Goal: Information Seeking & Learning: Learn about a topic

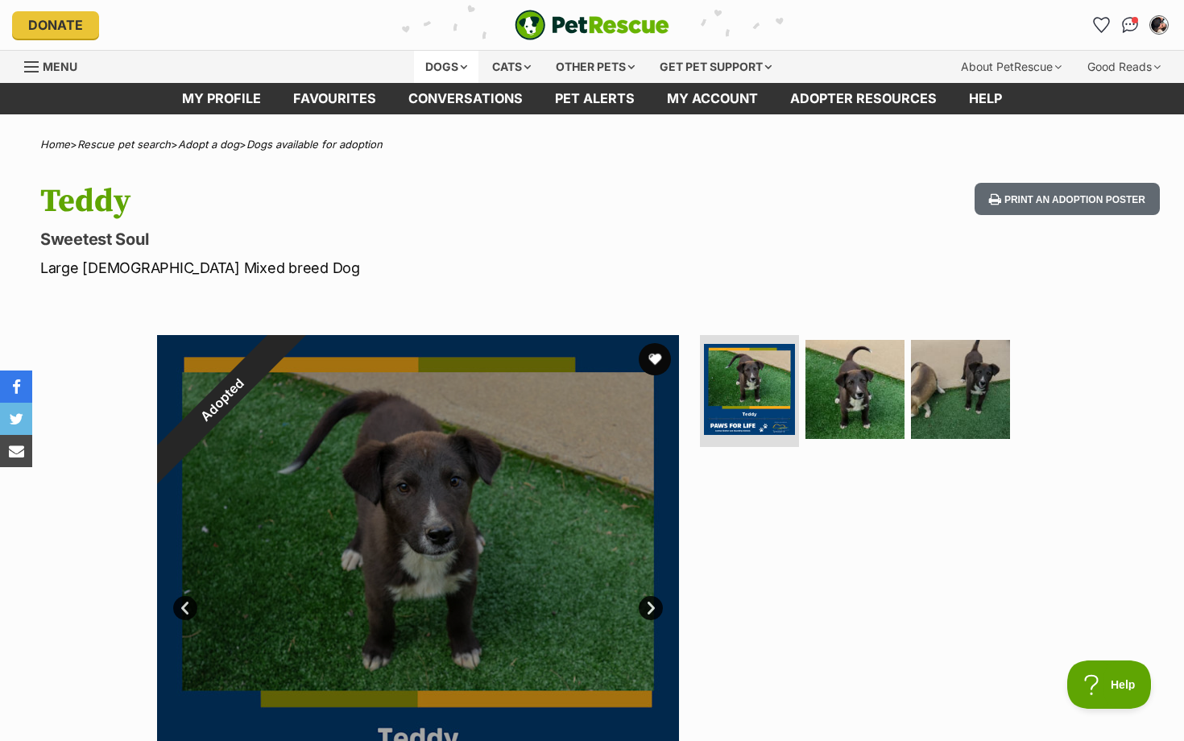
click at [429, 71] on div "Dogs" at bounding box center [446, 67] width 64 height 32
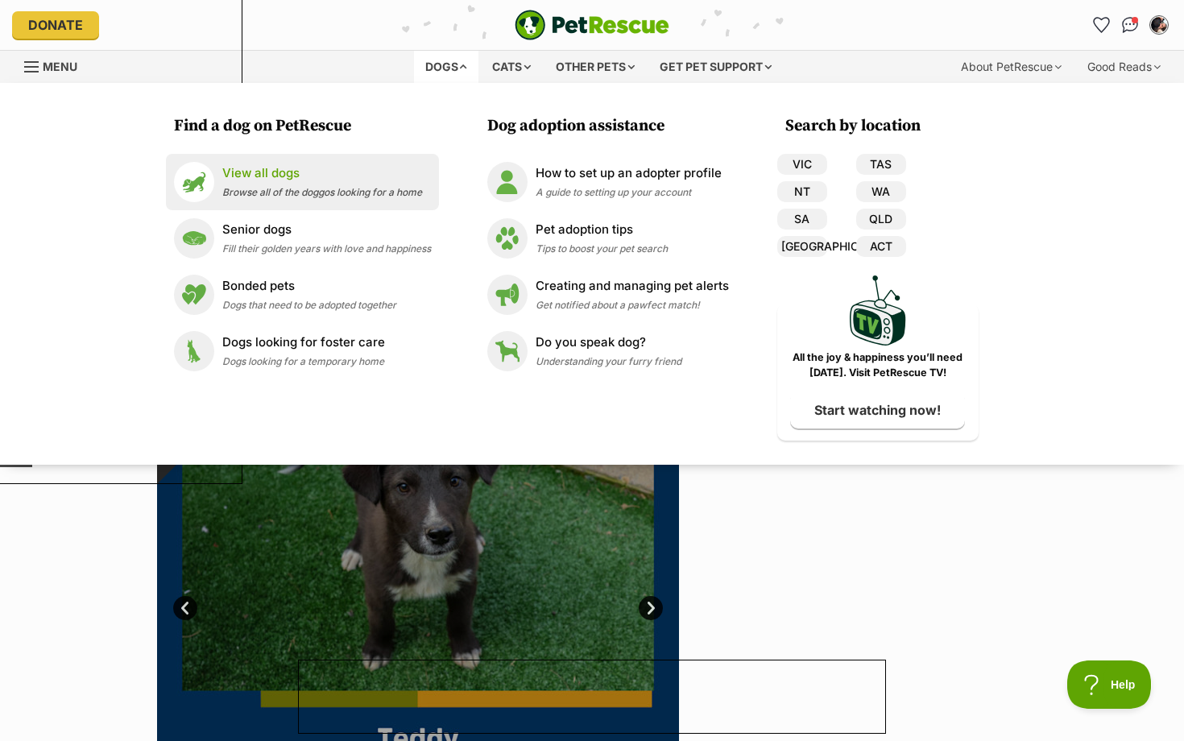
click at [276, 184] on div "View all dogs Browse all of the doggos looking for a home" at bounding box center [322, 181] width 200 height 35
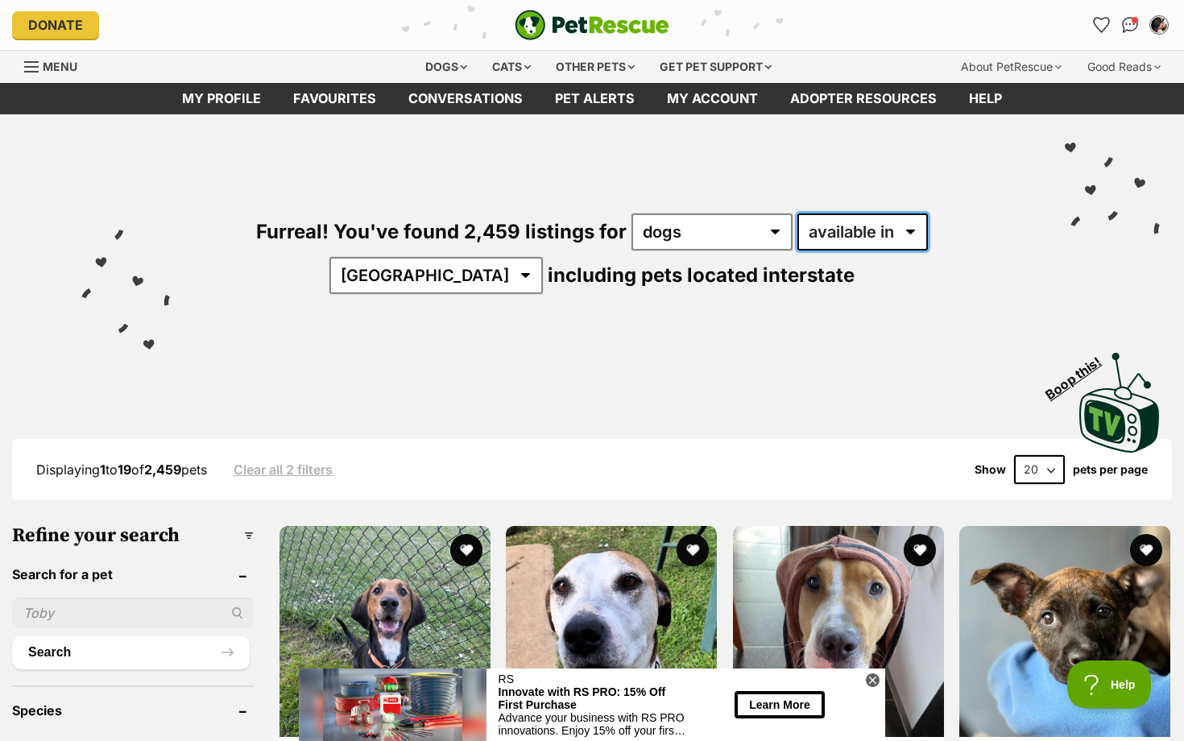
click at [834, 235] on select "available in located in" at bounding box center [863, 231] width 131 height 37
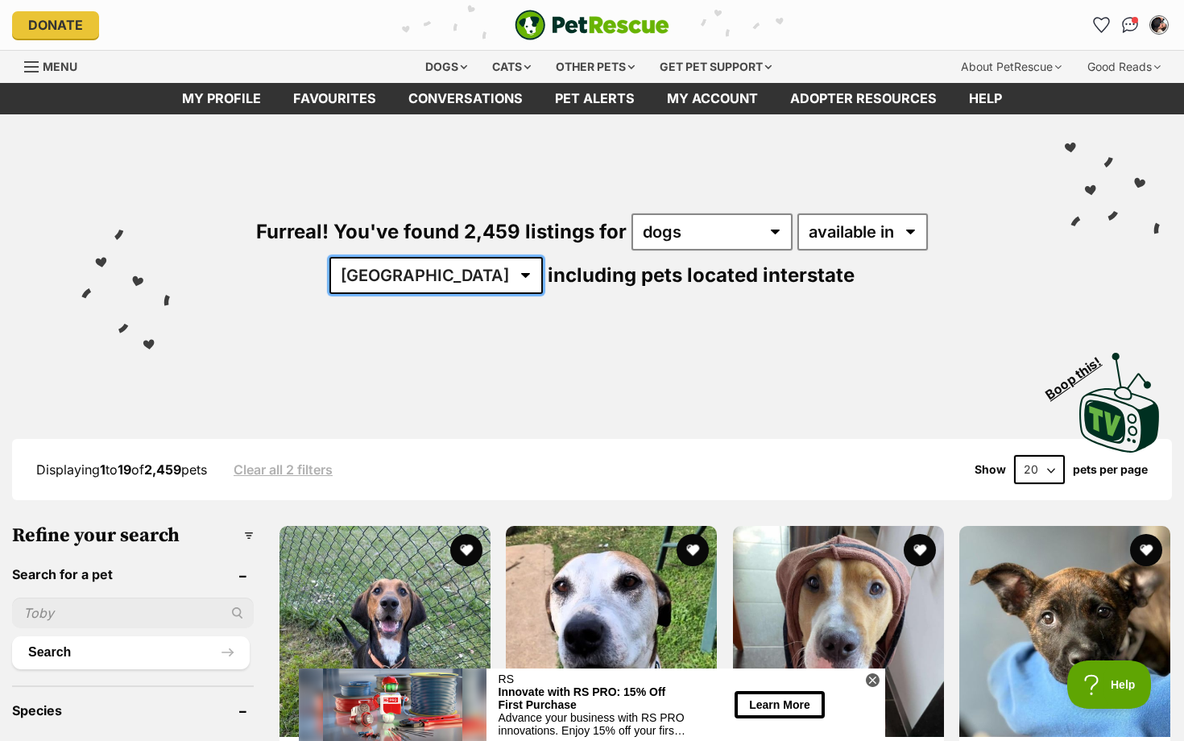
click at [543, 257] on select "Australia ACT NSW NT QLD SA TAS VIC WA" at bounding box center [435, 275] width 213 height 37
select select "[GEOGRAPHIC_DATA]"
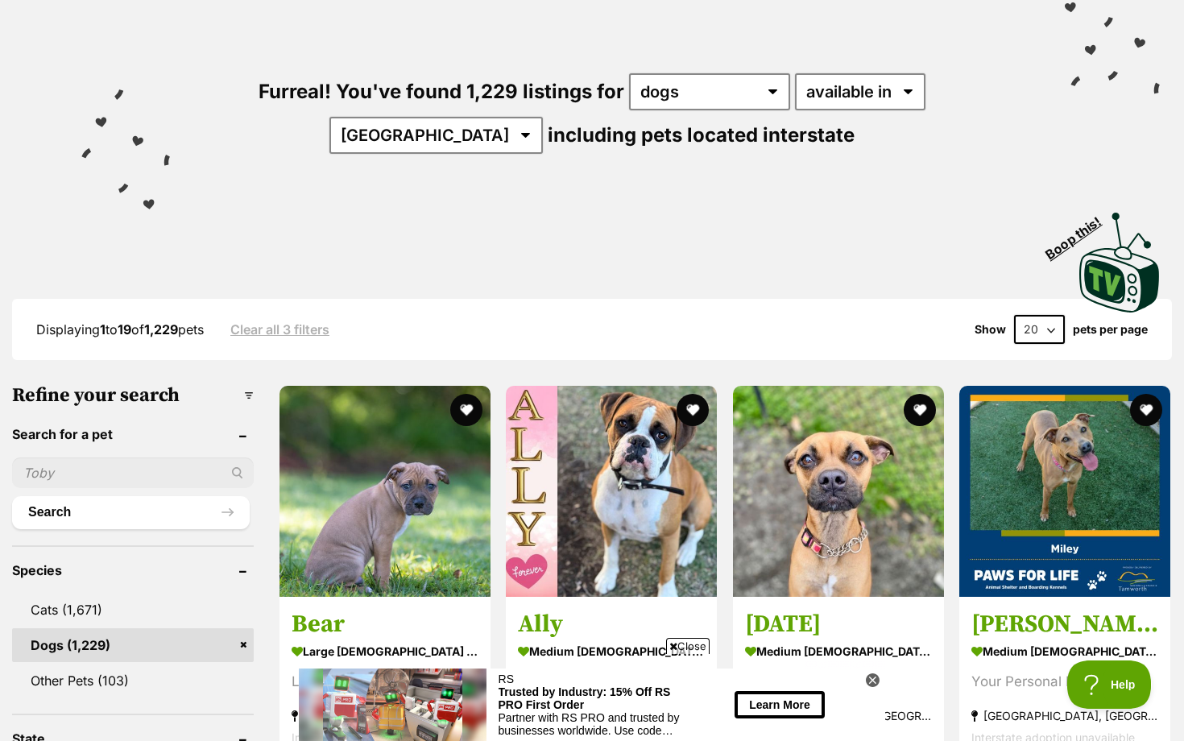
scroll to position [126, 0]
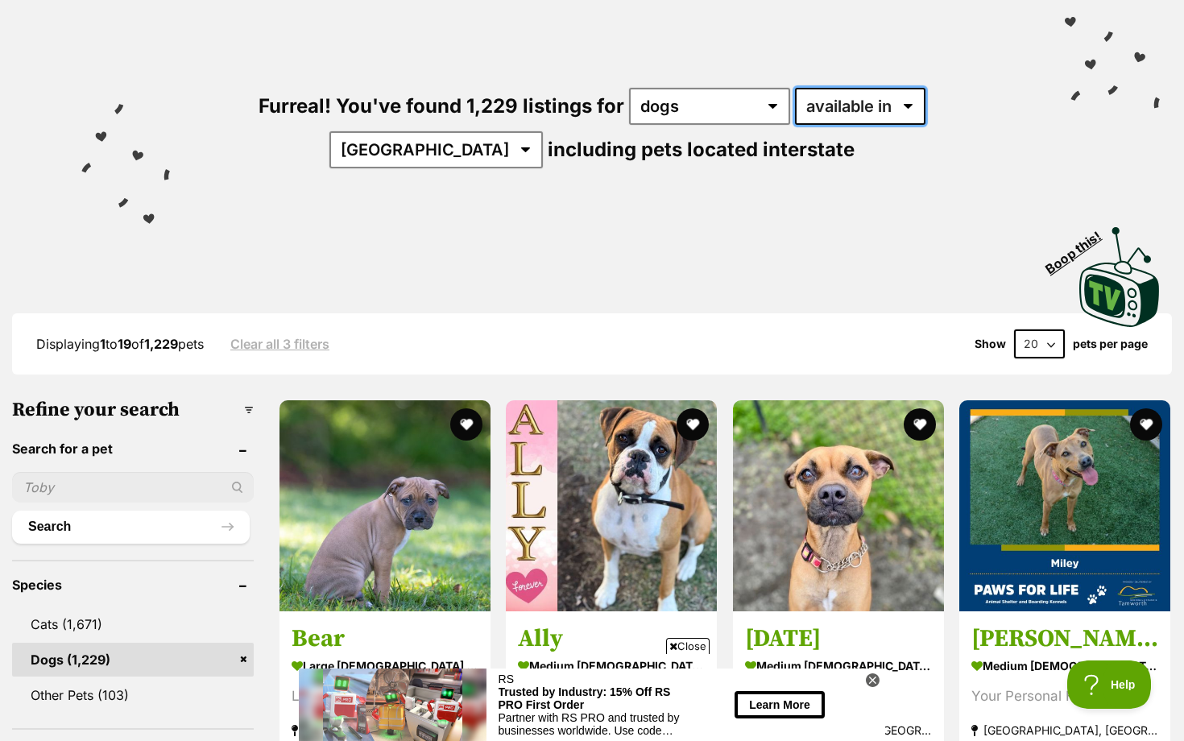
click at [811, 104] on select "available in located in" at bounding box center [860, 106] width 131 height 37
select select "disabled"
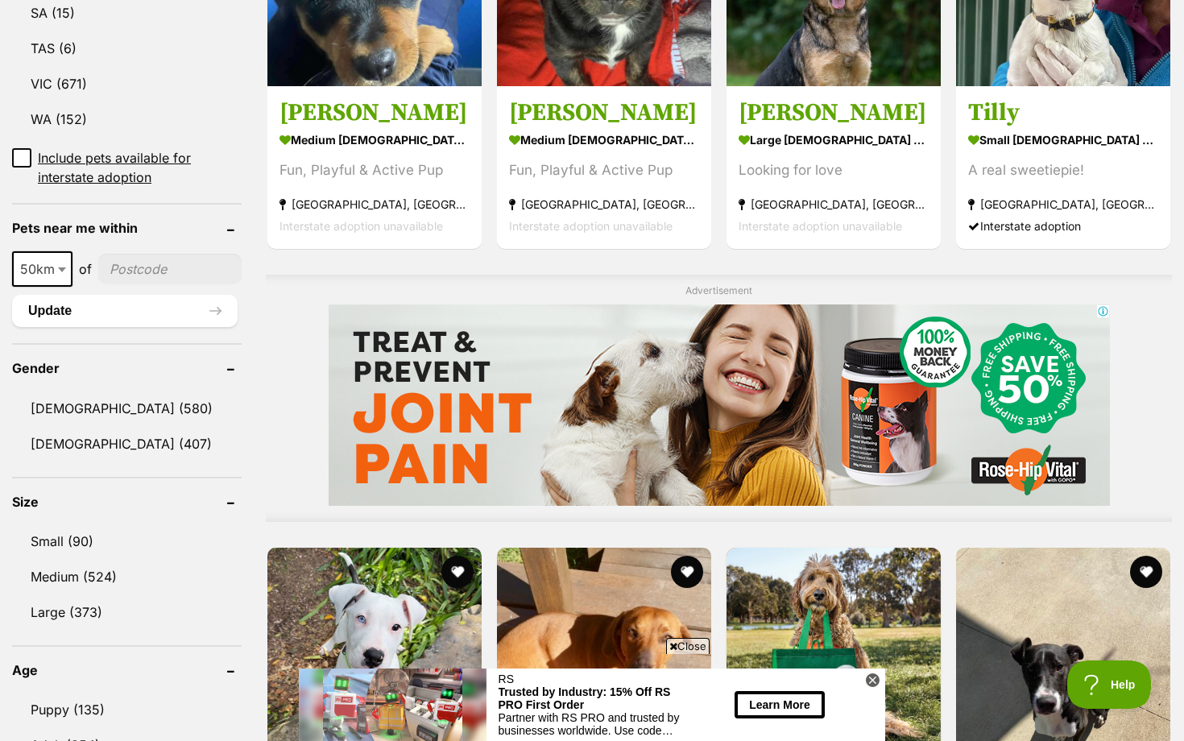
scroll to position [1049, 0]
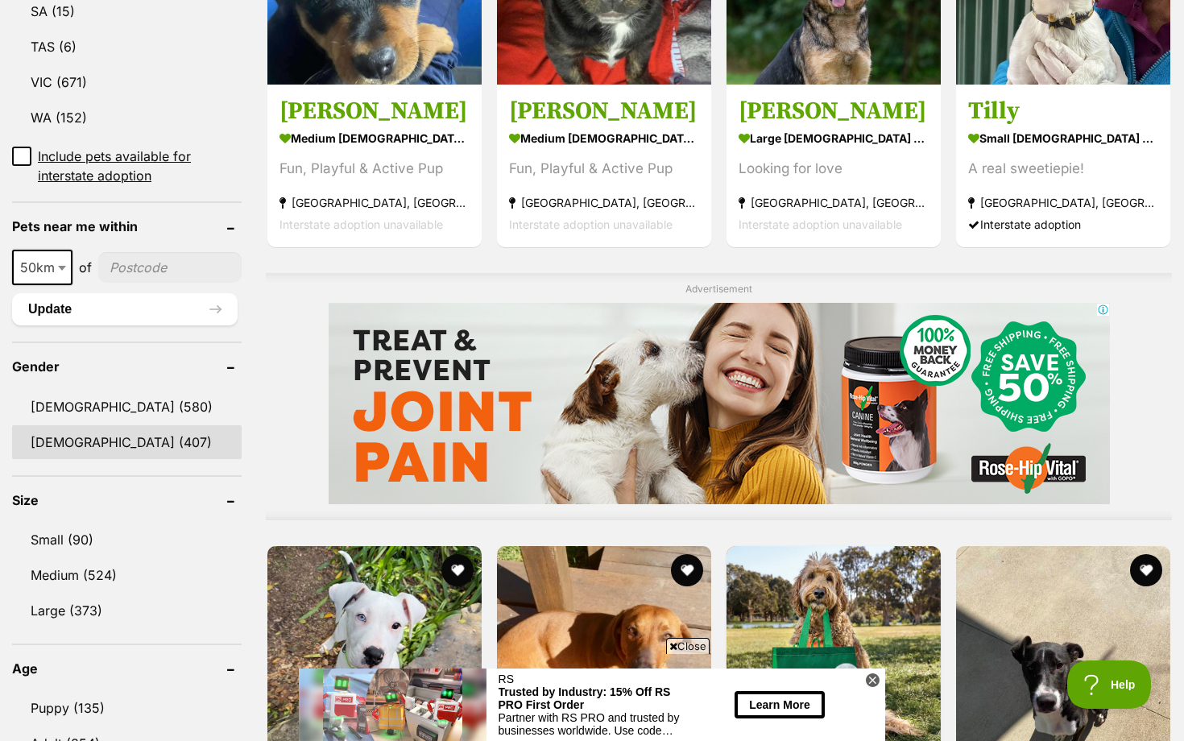
click at [97, 425] on link "[DEMOGRAPHIC_DATA] (407)" at bounding box center [127, 442] width 230 height 34
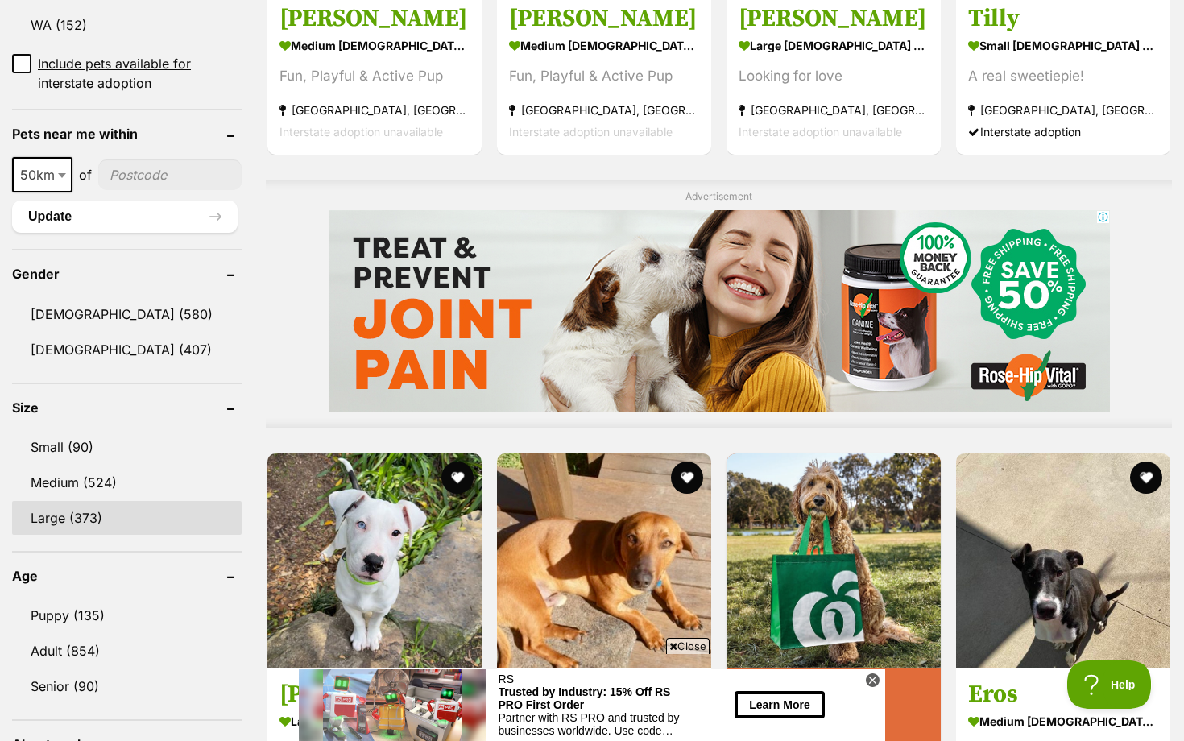
scroll to position [1142, 0]
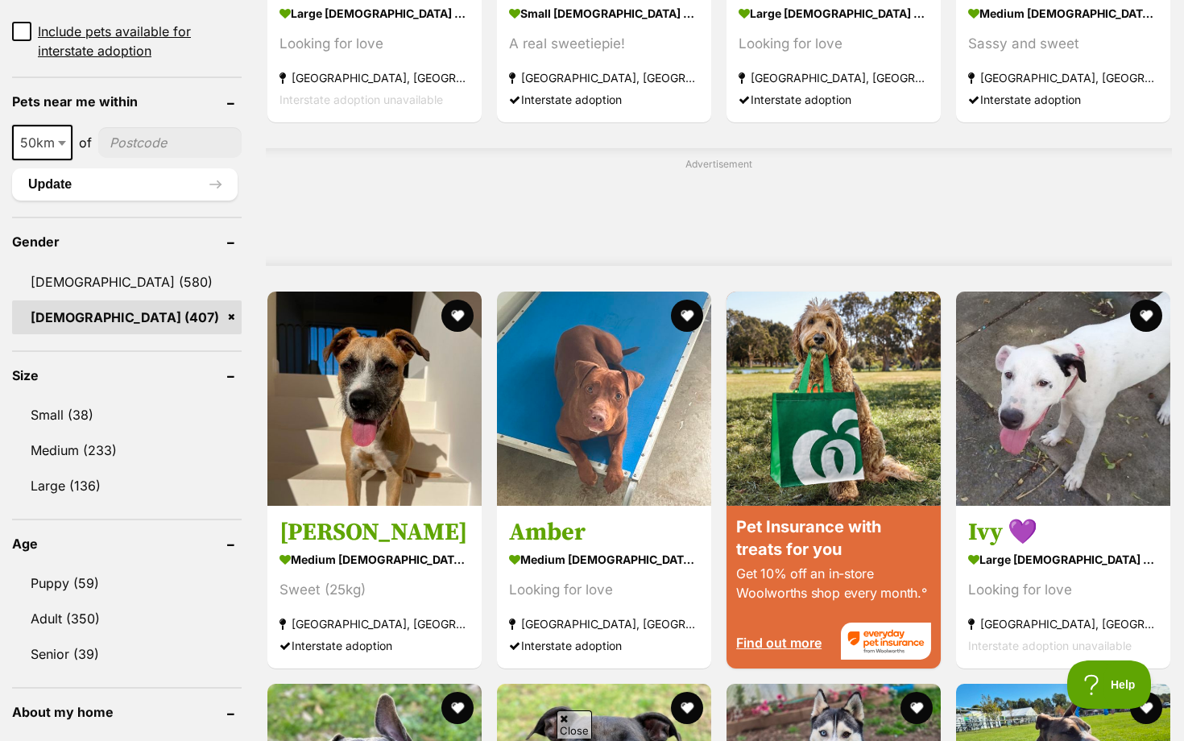
scroll to position [1201, 0]
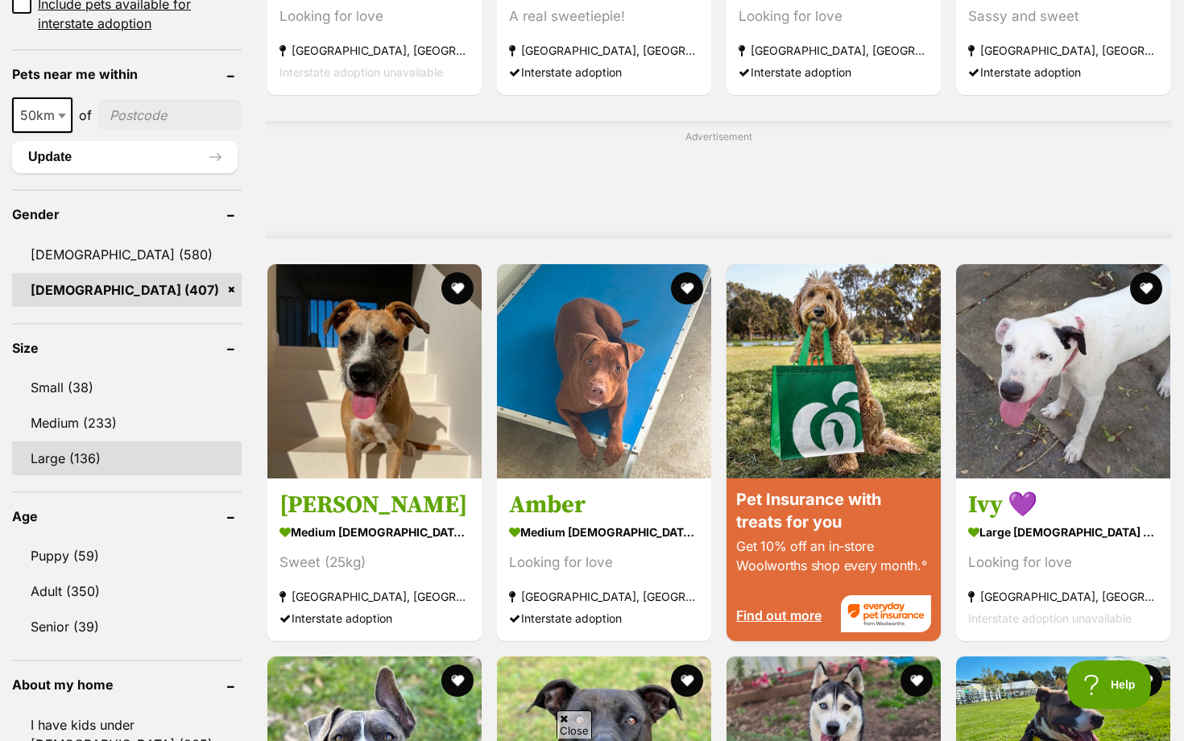
click at [107, 454] on link "Large (136)" at bounding box center [127, 458] width 230 height 34
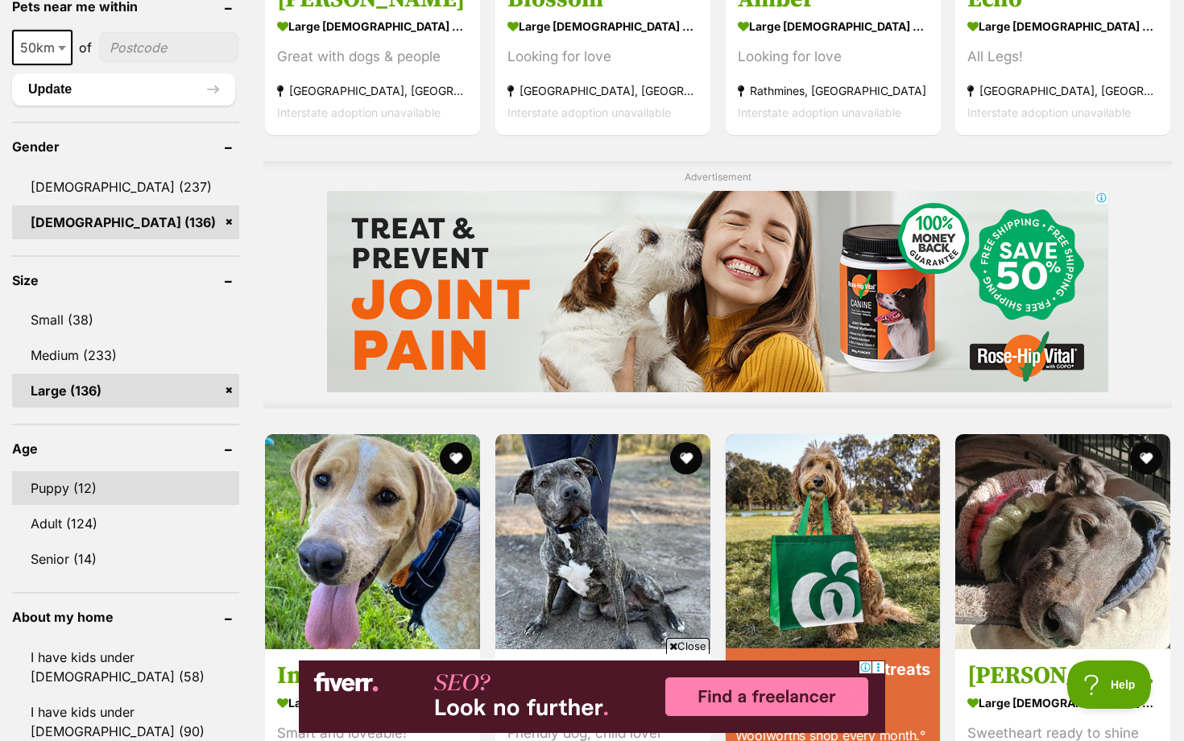
click at [134, 484] on link "Puppy (12)" at bounding box center [125, 488] width 227 height 34
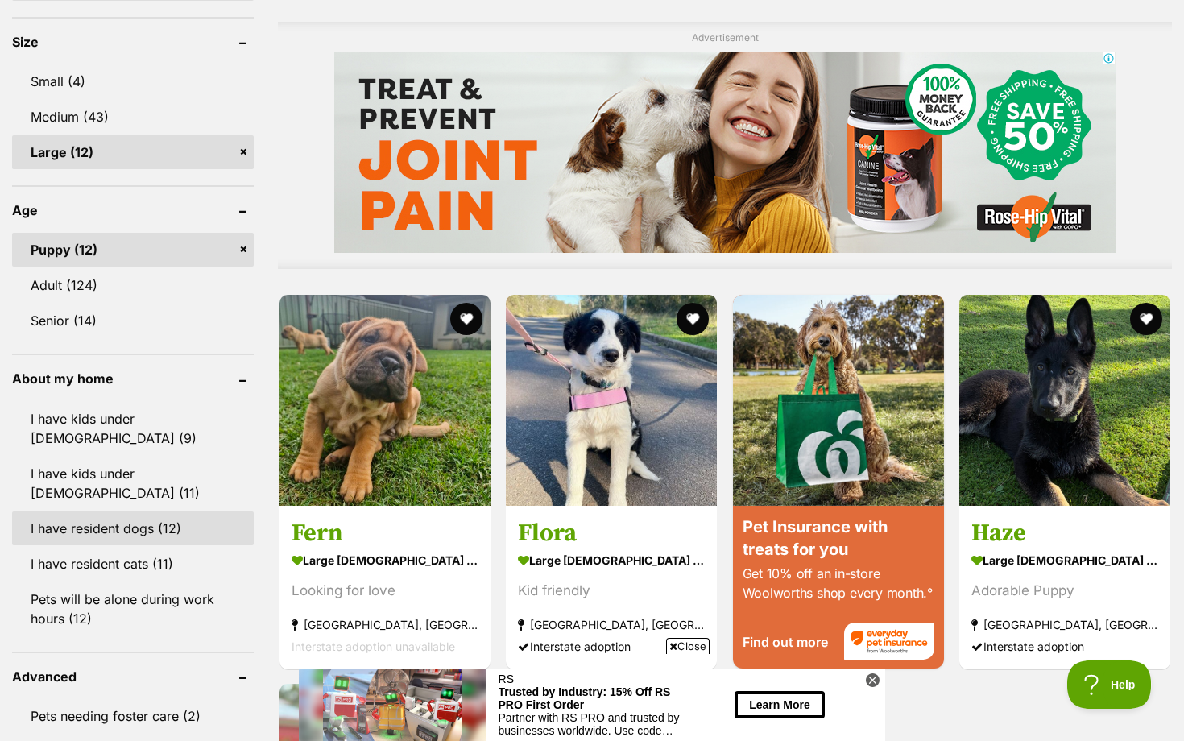
click at [188, 512] on link "I have resident dogs (12)" at bounding box center [133, 529] width 242 height 34
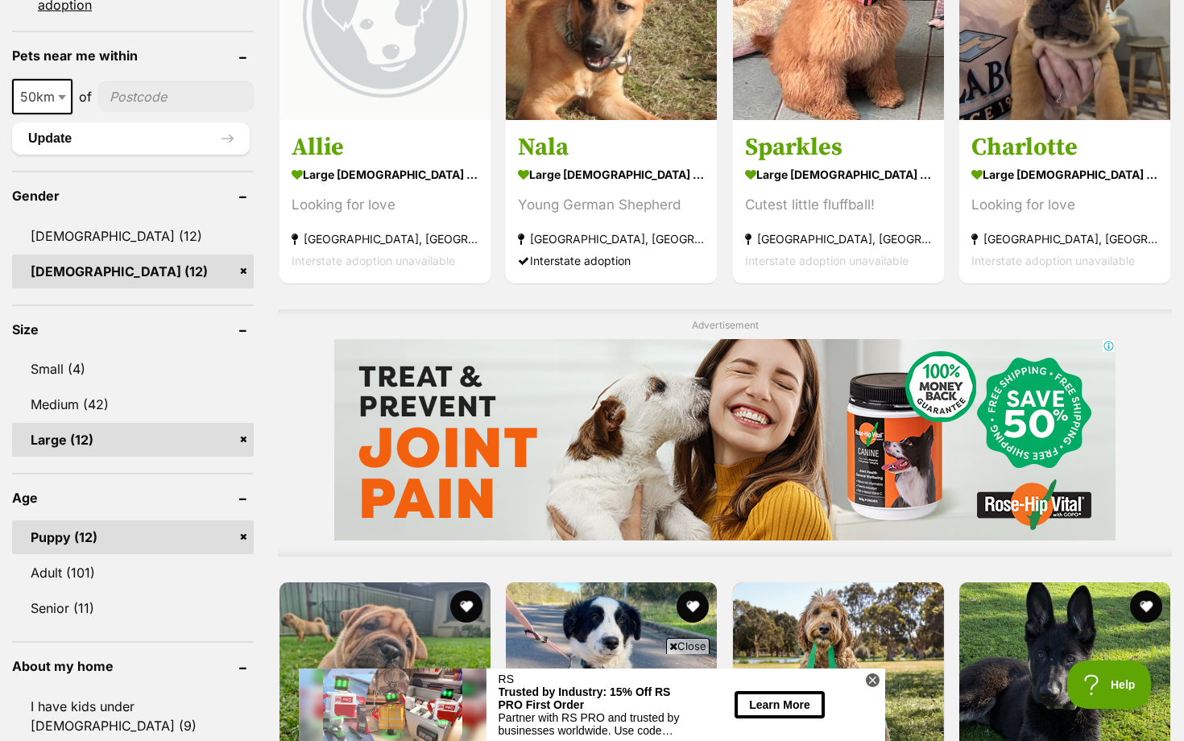
click at [138, 106] on input"] "postcode" at bounding box center [175, 96] width 155 height 31
type input"] "2344"
click at [226, 144] on button "Update" at bounding box center [131, 138] width 238 height 32
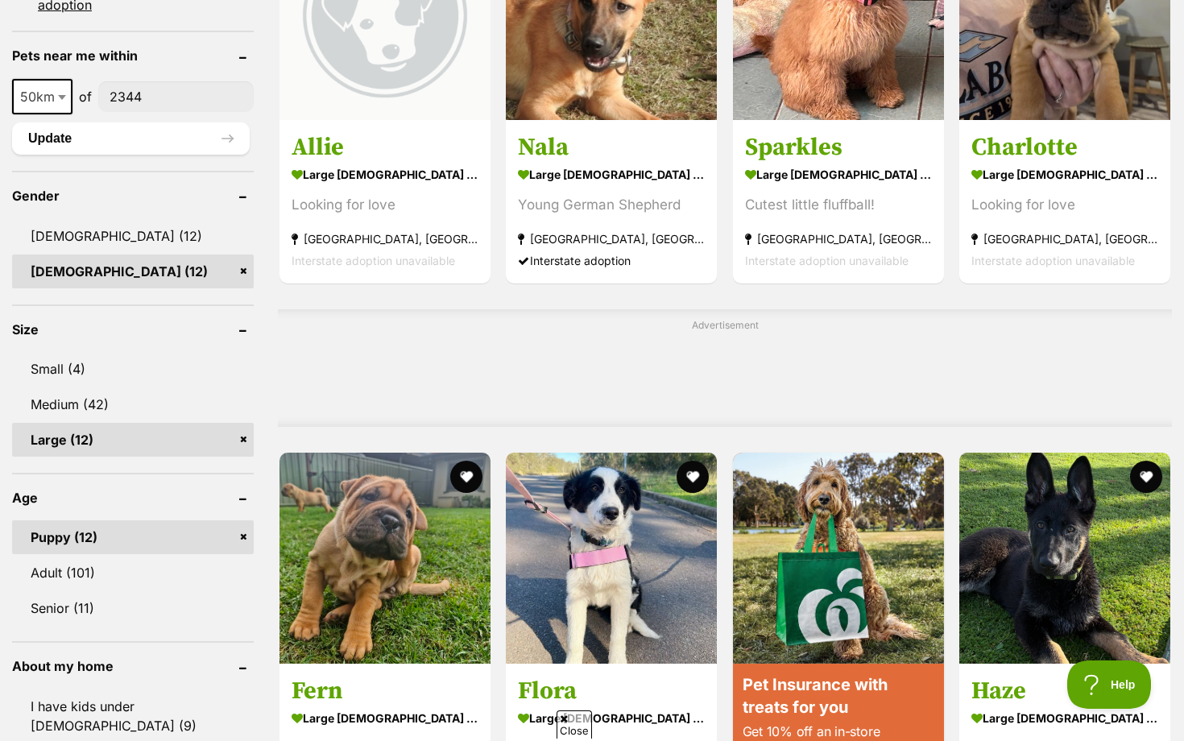
click at [147, 106] on input"] "2344" at bounding box center [175, 96] width 155 height 31
click at [28, 100] on span "50km" at bounding box center [42, 96] width 57 height 23
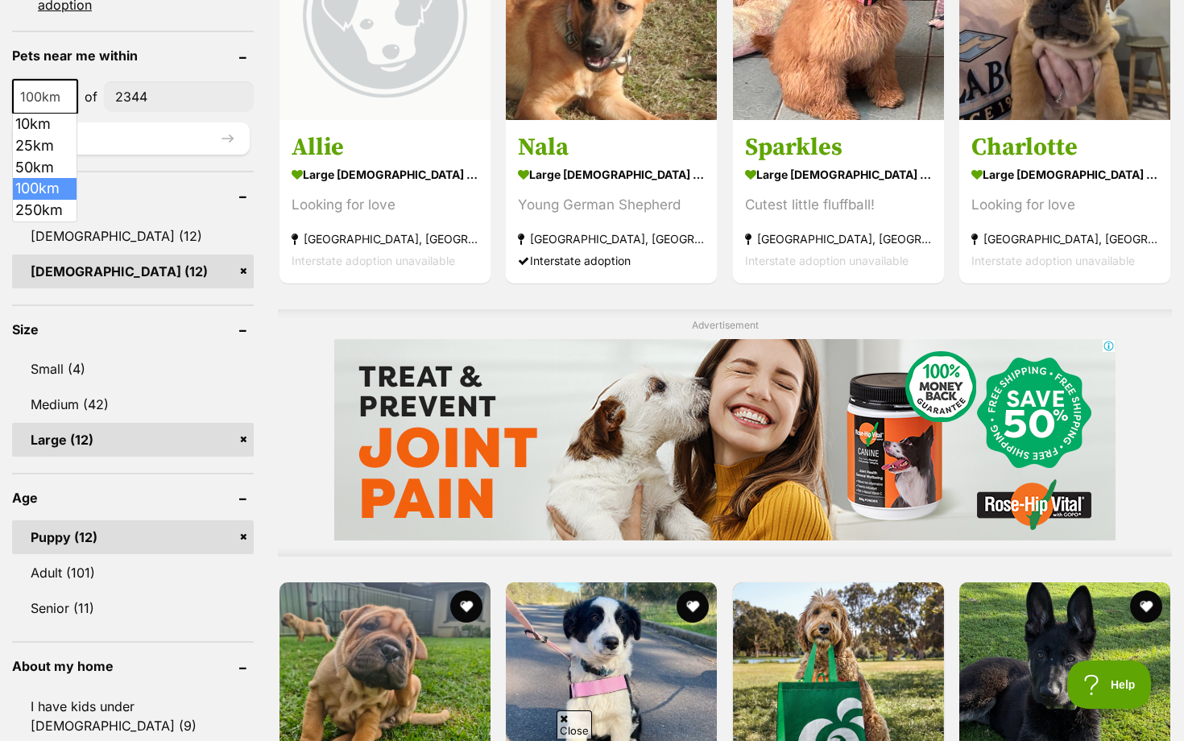
click at [56, 102] on span "100km" at bounding box center [45, 96] width 63 height 23
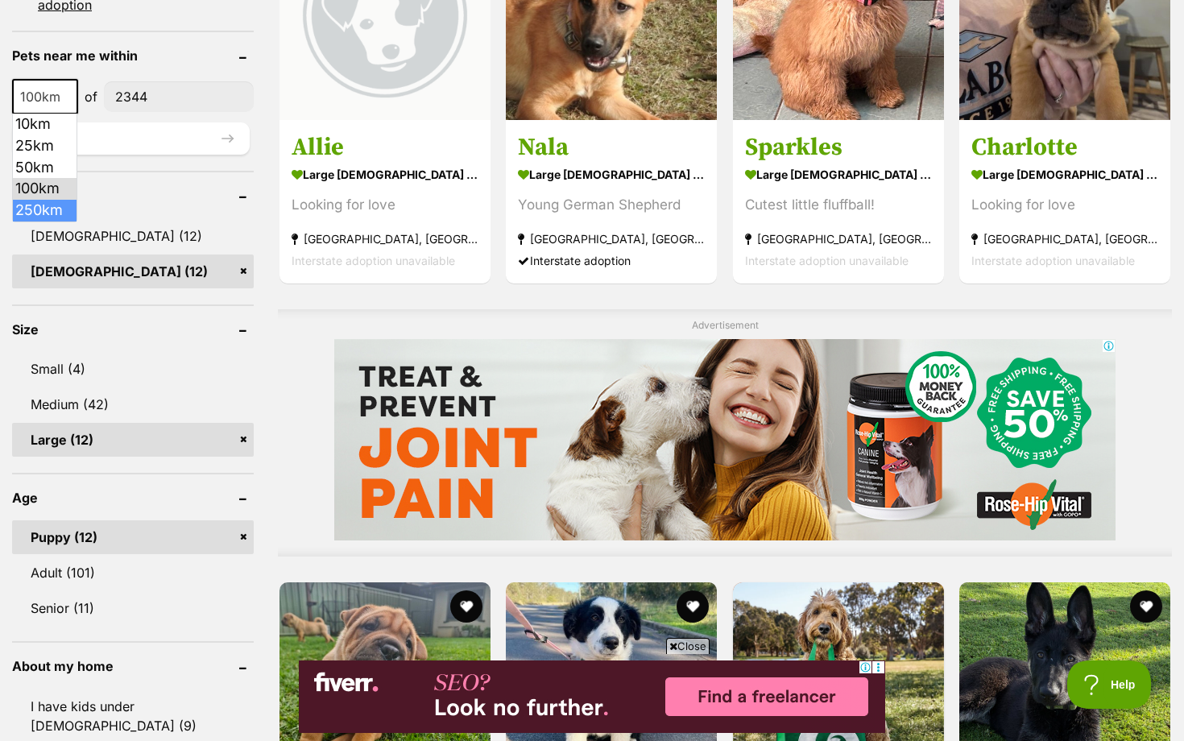
select select "250"
click at [116, 144] on button "Update" at bounding box center [131, 138] width 238 height 32
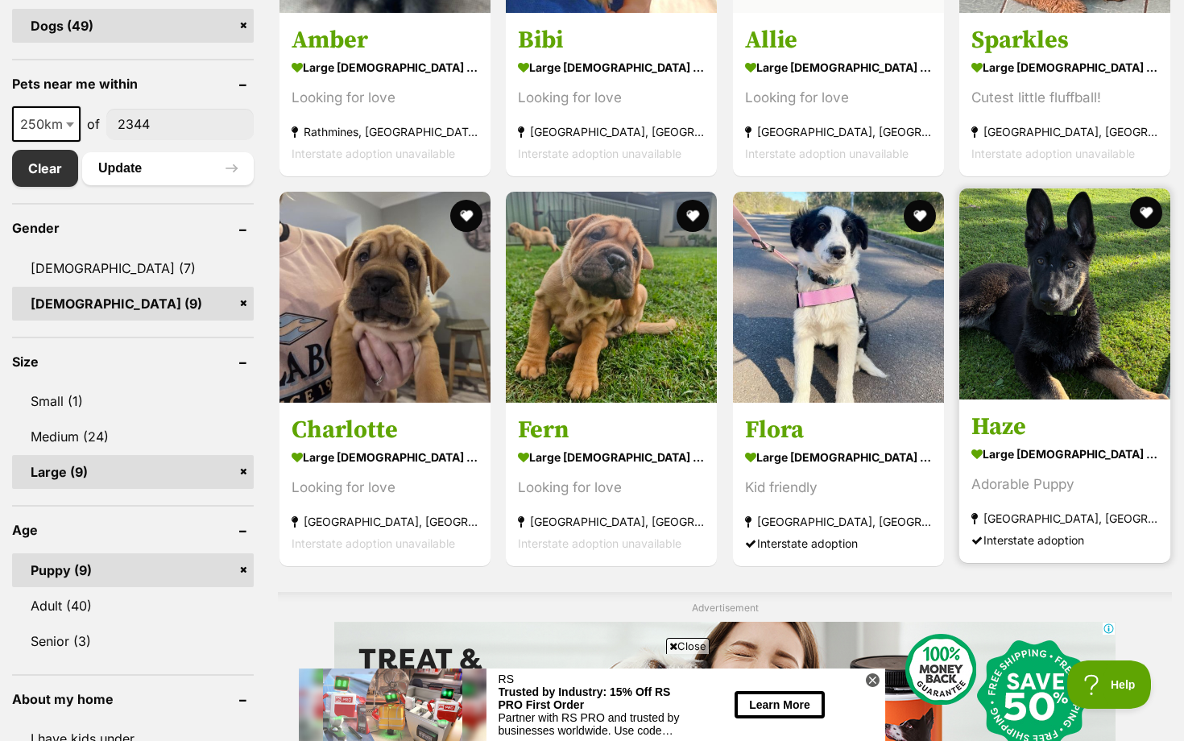
click at [1077, 357] on img at bounding box center [1064, 294] width 211 height 211
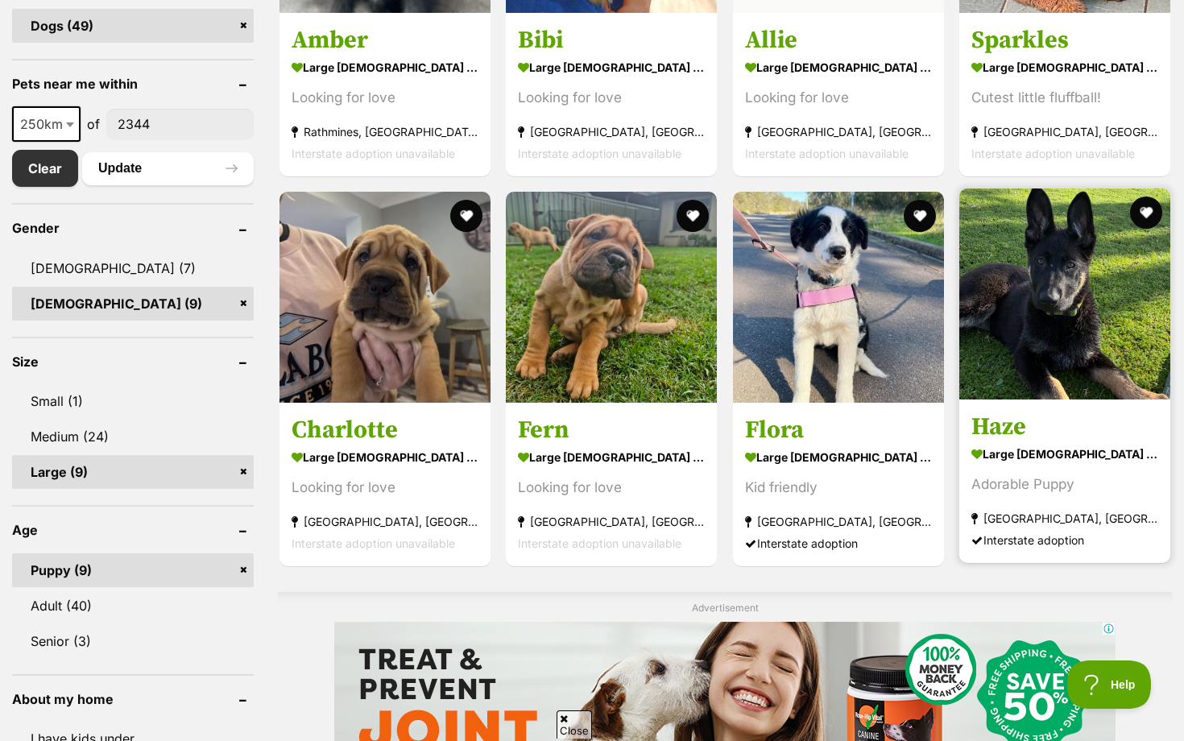
click at [1079, 388] on img at bounding box center [1064, 294] width 211 height 211
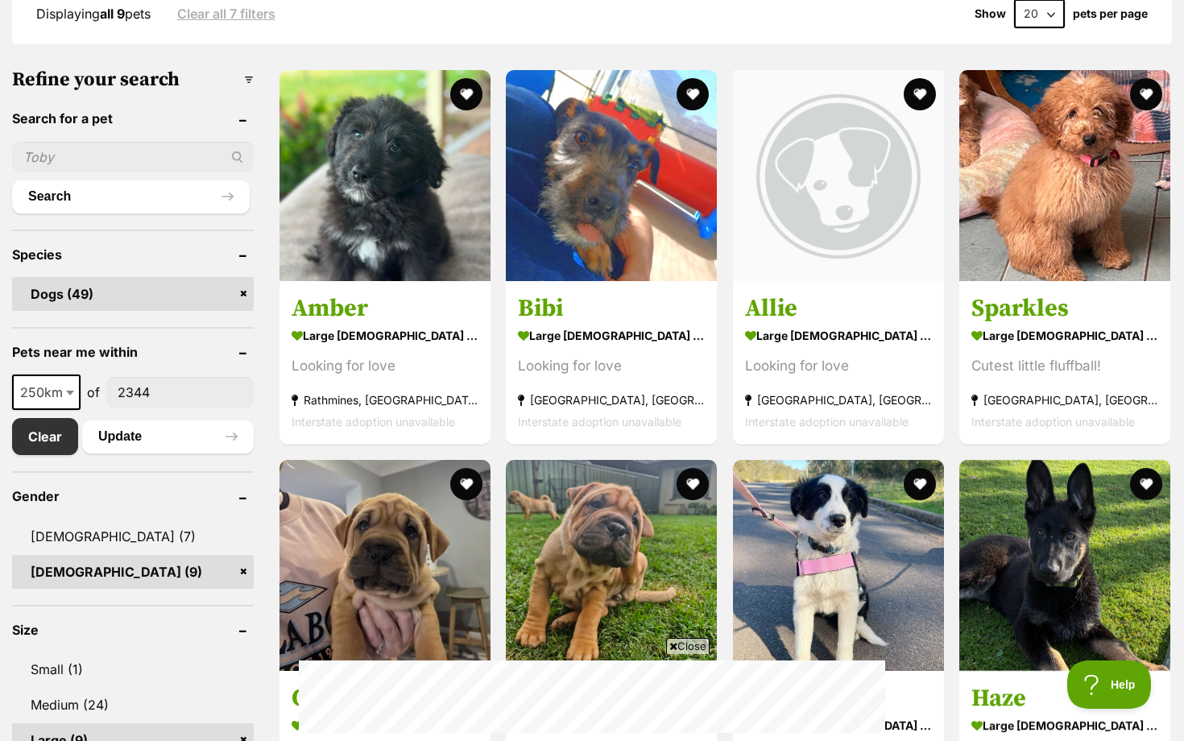
scroll to position [455, 0]
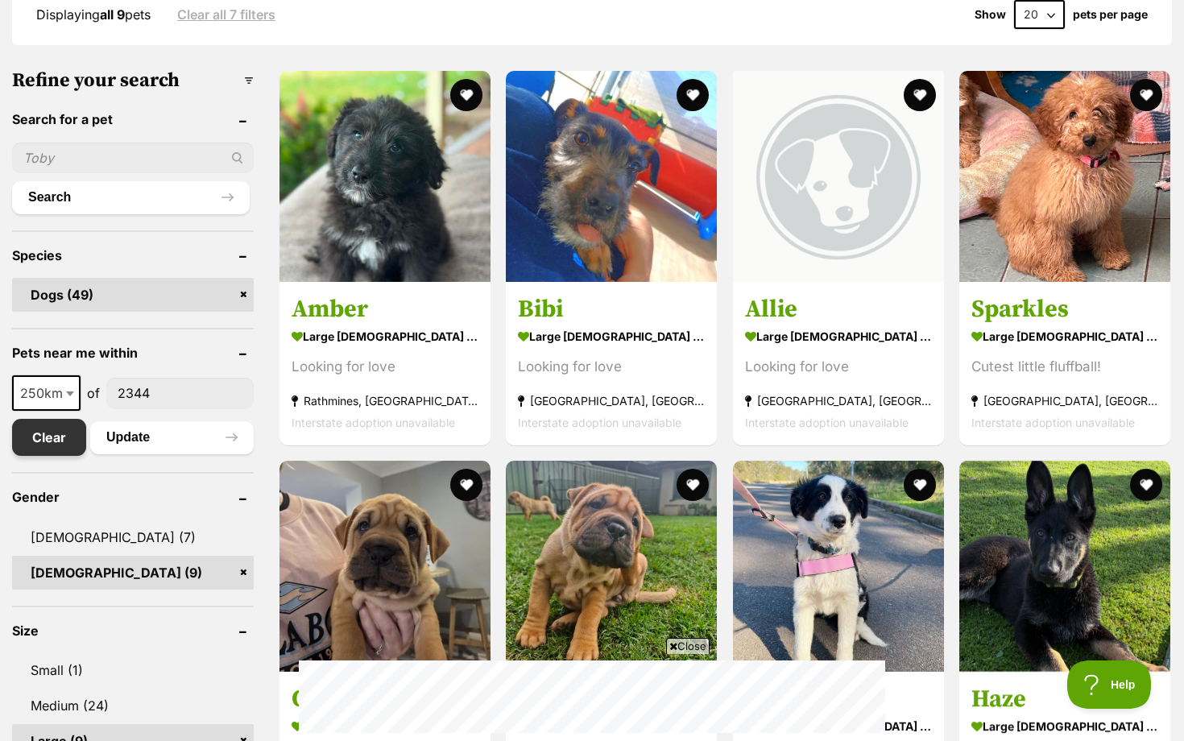
click at [28, 421] on link "Clear" at bounding box center [49, 437] width 74 height 37
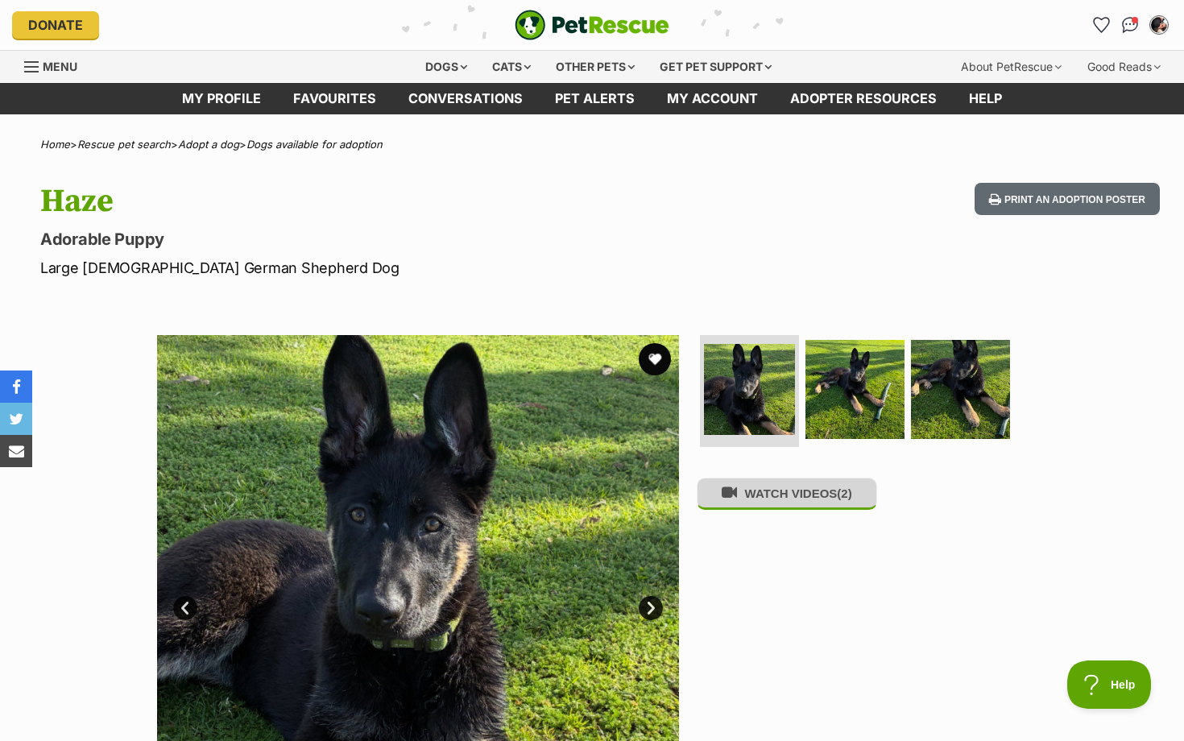
click at [838, 497] on button "WATCH VIDEOS (2)" at bounding box center [787, 493] width 180 height 31
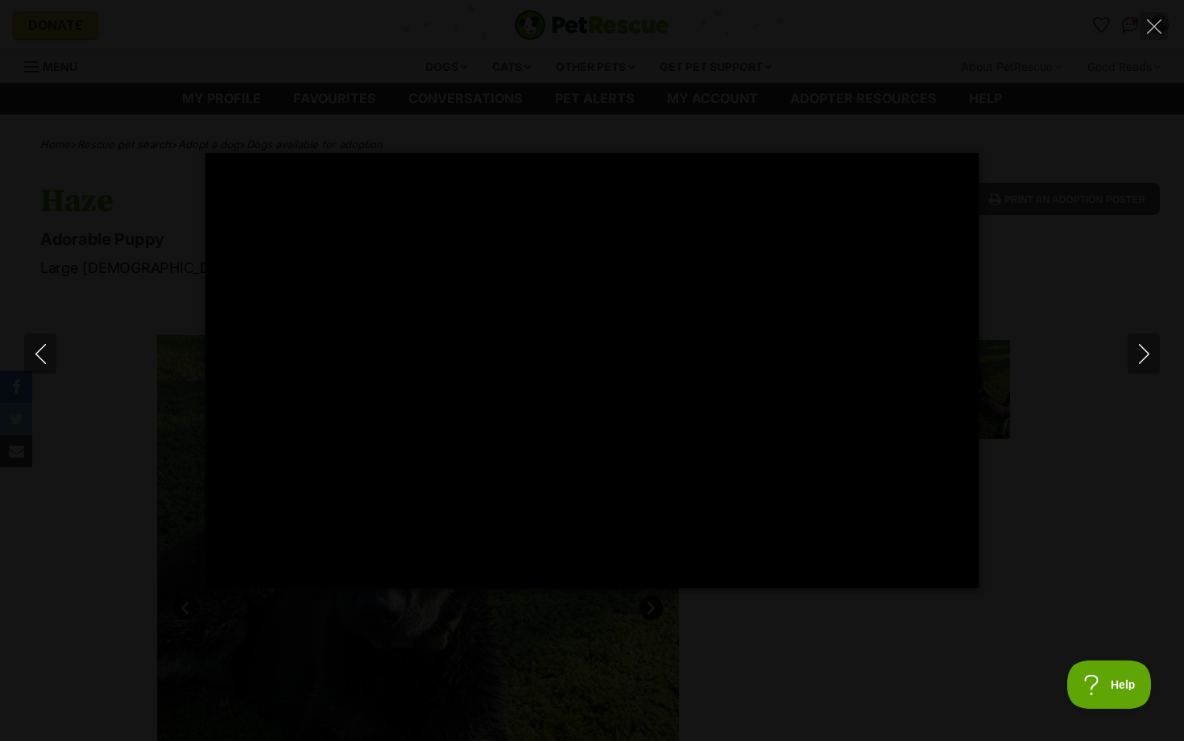
type input "100"
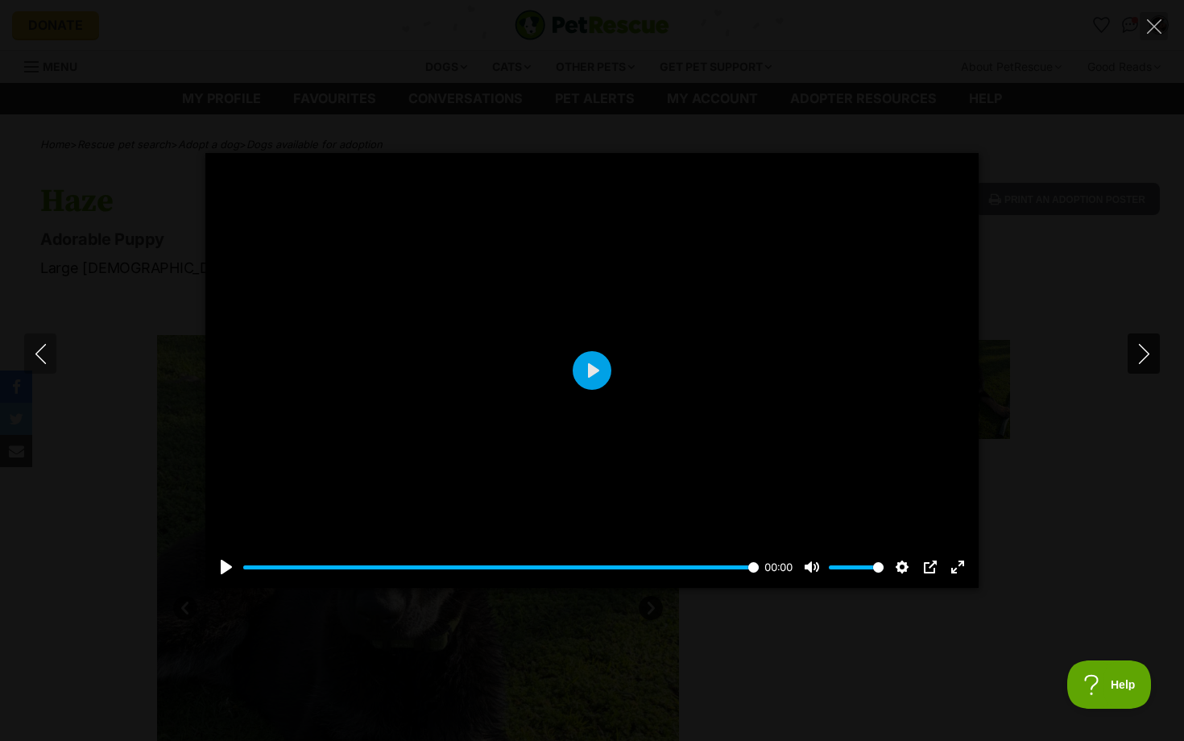
click at [1141, 339] on button "Next" at bounding box center [1144, 354] width 32 height 40
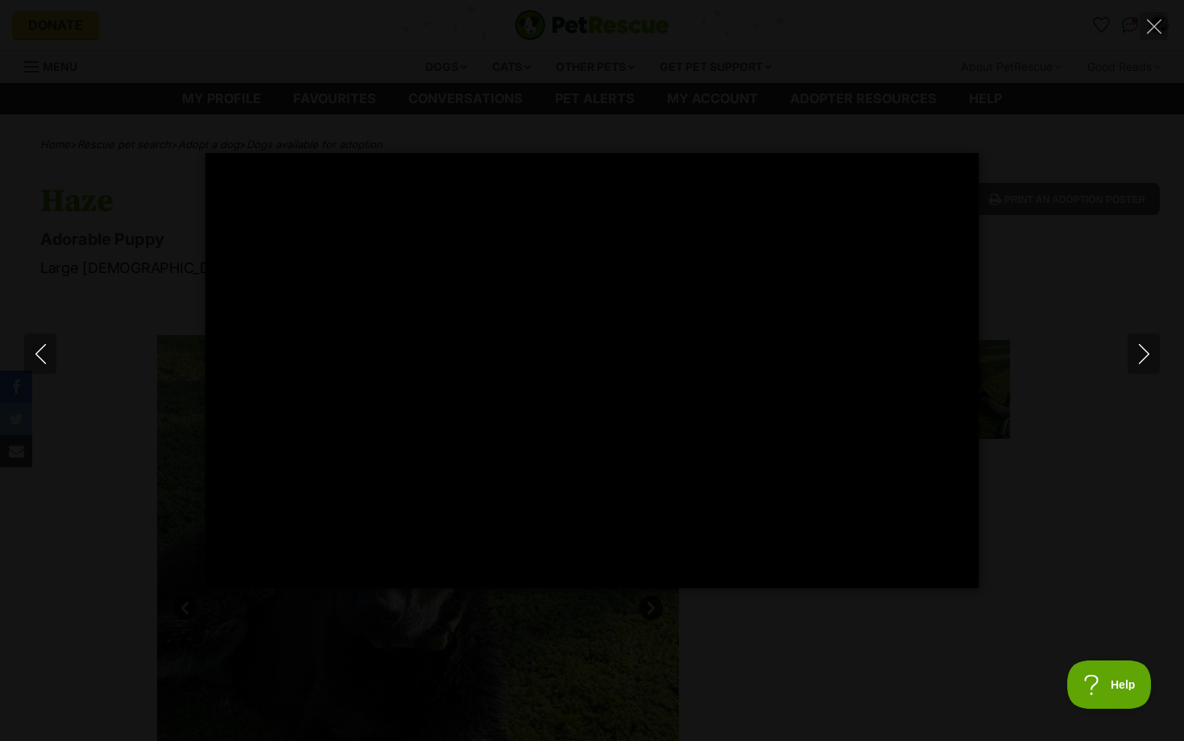
click at [1052, 450] on div "Pause Play % buffered 00:00 -00:03 Unmute Mute Disable captions Enable captions…" at bounding box center [592, 370] width 1184 height 435
type input "63.09"
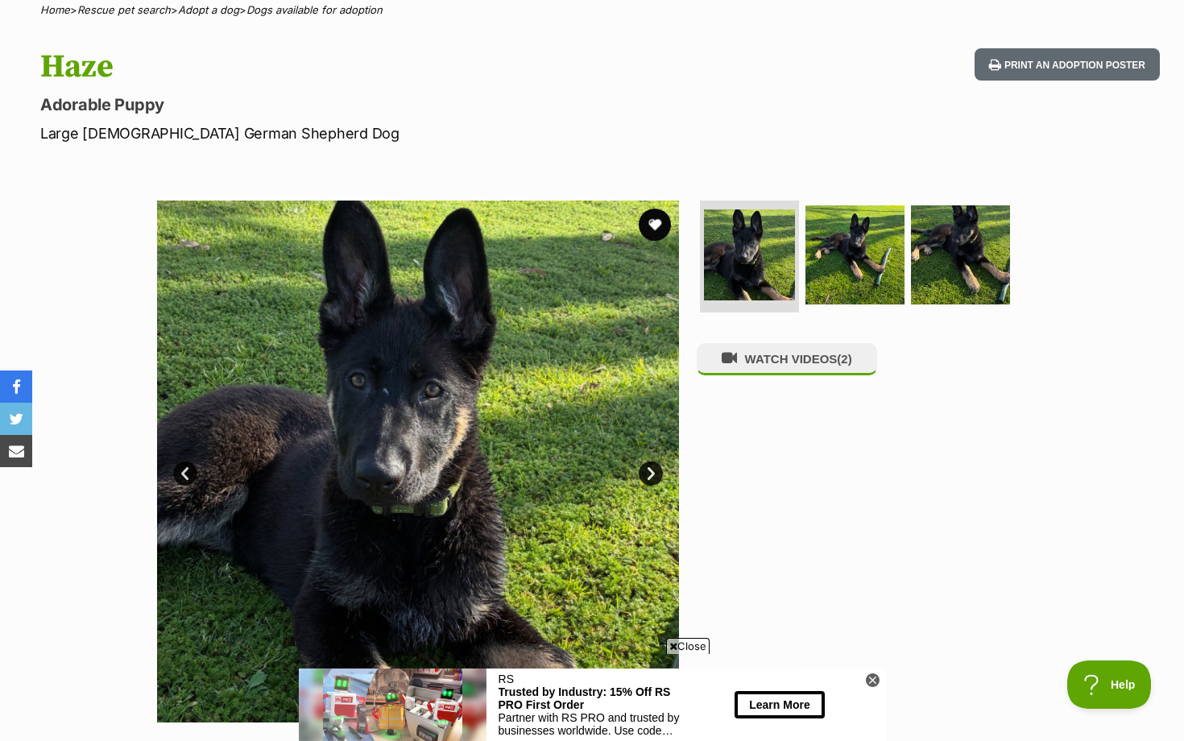
scroll to position [43, 0]
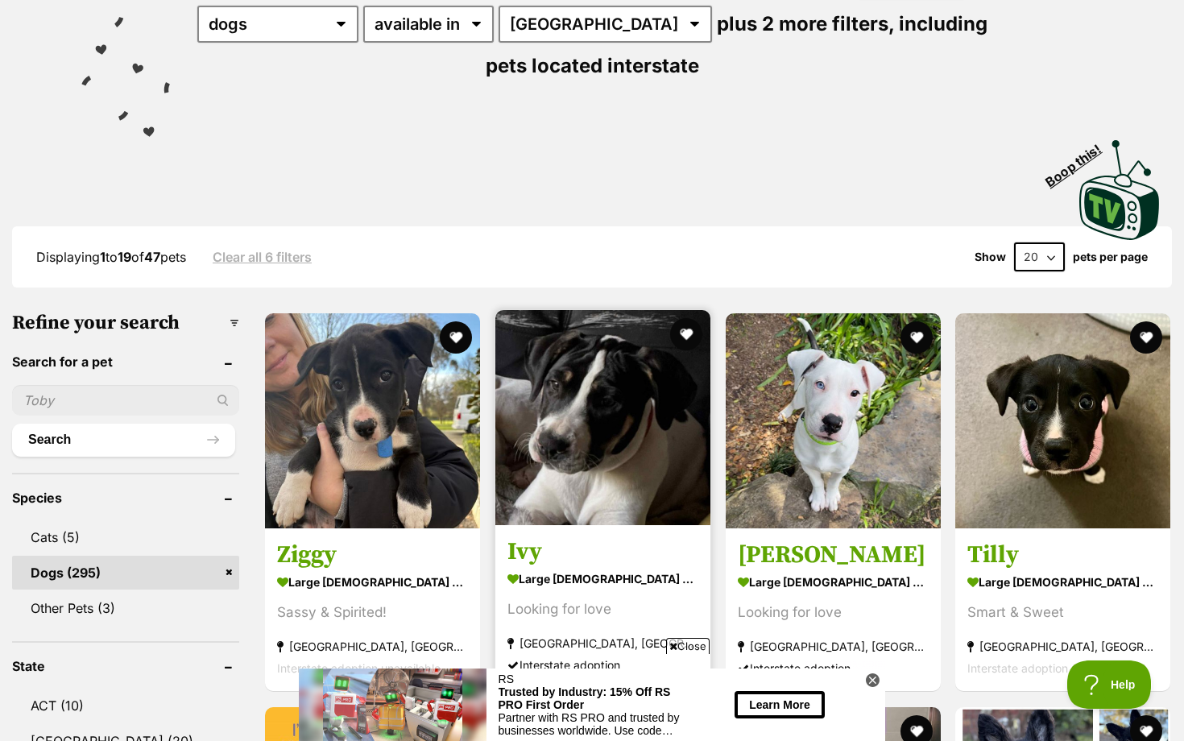
scroll to position [130, 0]
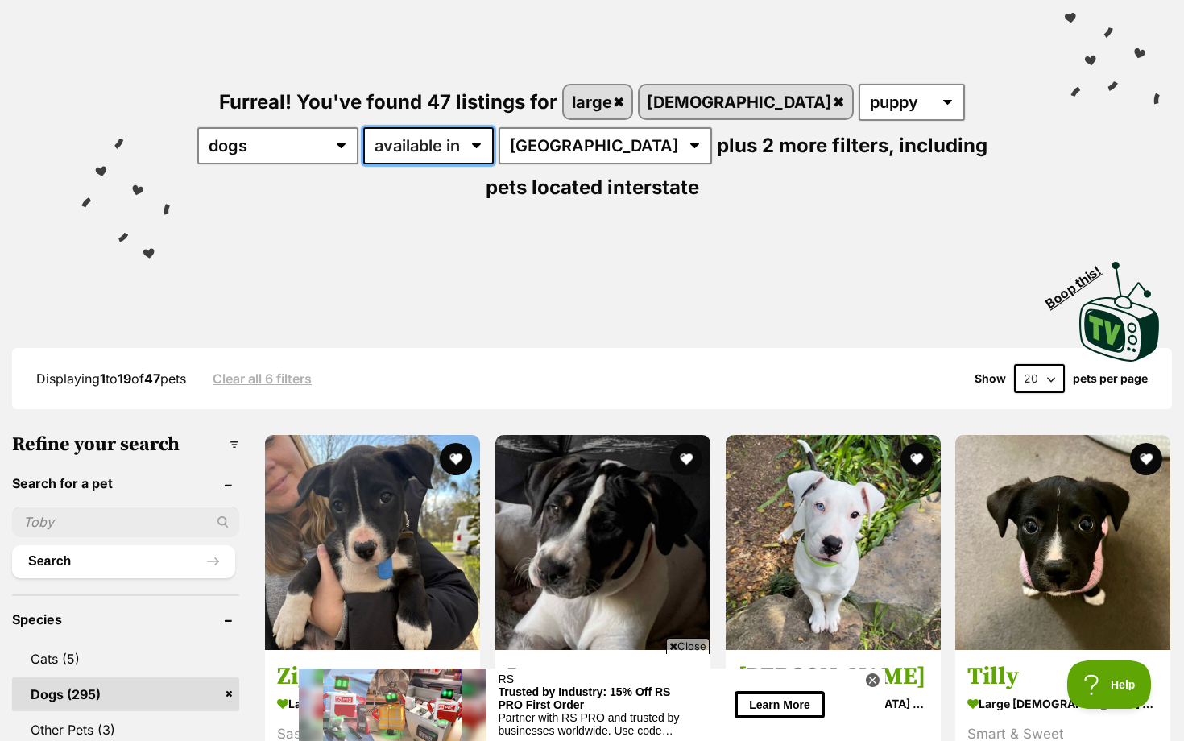
click at [363, 150] on select "available in located in" at bounding box center [428, 145] width 131 height 37
select select "disabled"
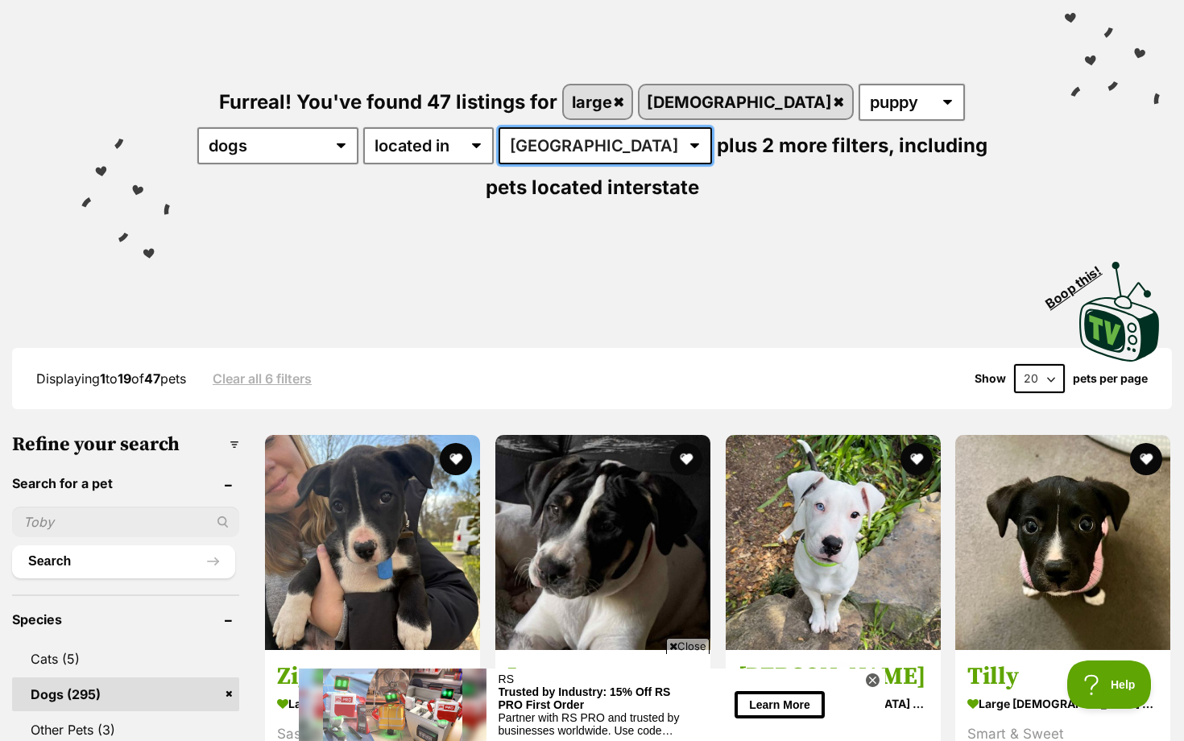
click at [499, 155] on select "Australia ACT NSW NT QLD SA TAS VIC WA" at bounding box center [605, 145] width 213 height 37
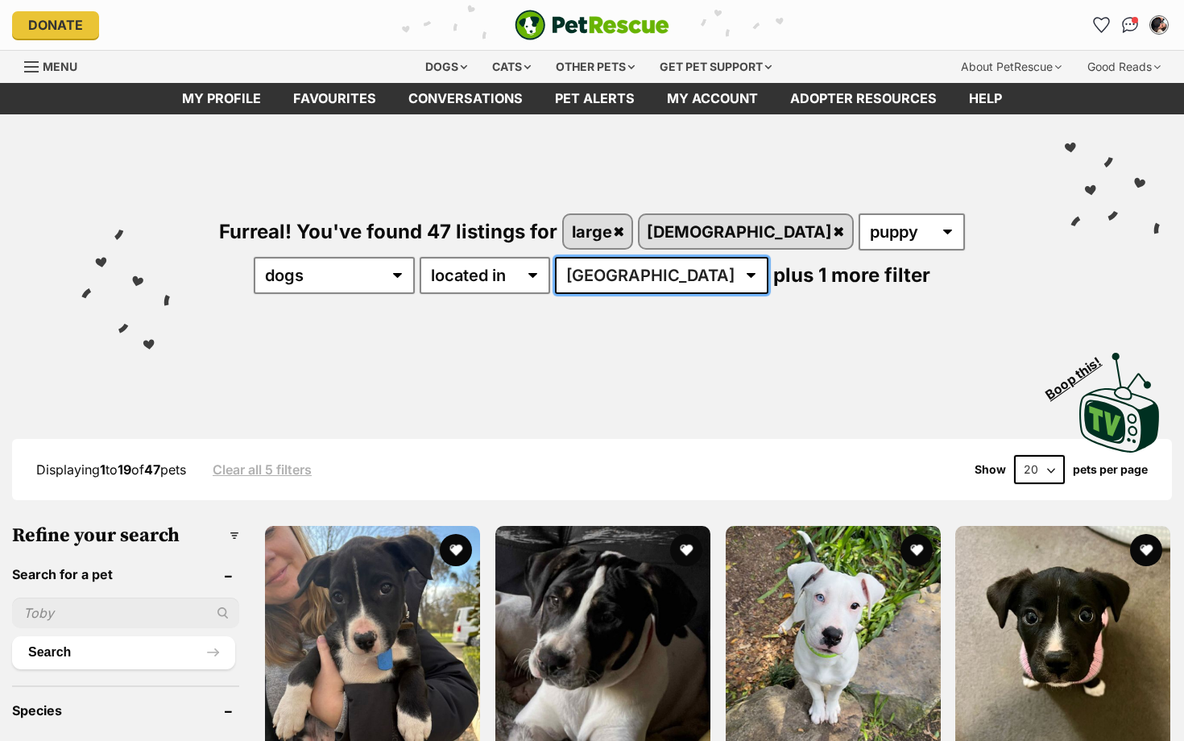
click at [570, 280] on select "[GEOGRAPHIC_DATA] [GEOGRAPHIC_DATA] [GEOGRAPHIC_DATA] [GEOGRAPHIC_DATA] [GEOGRA…" at bounding box center [661, 275] width 213 height 37
select select "WA"
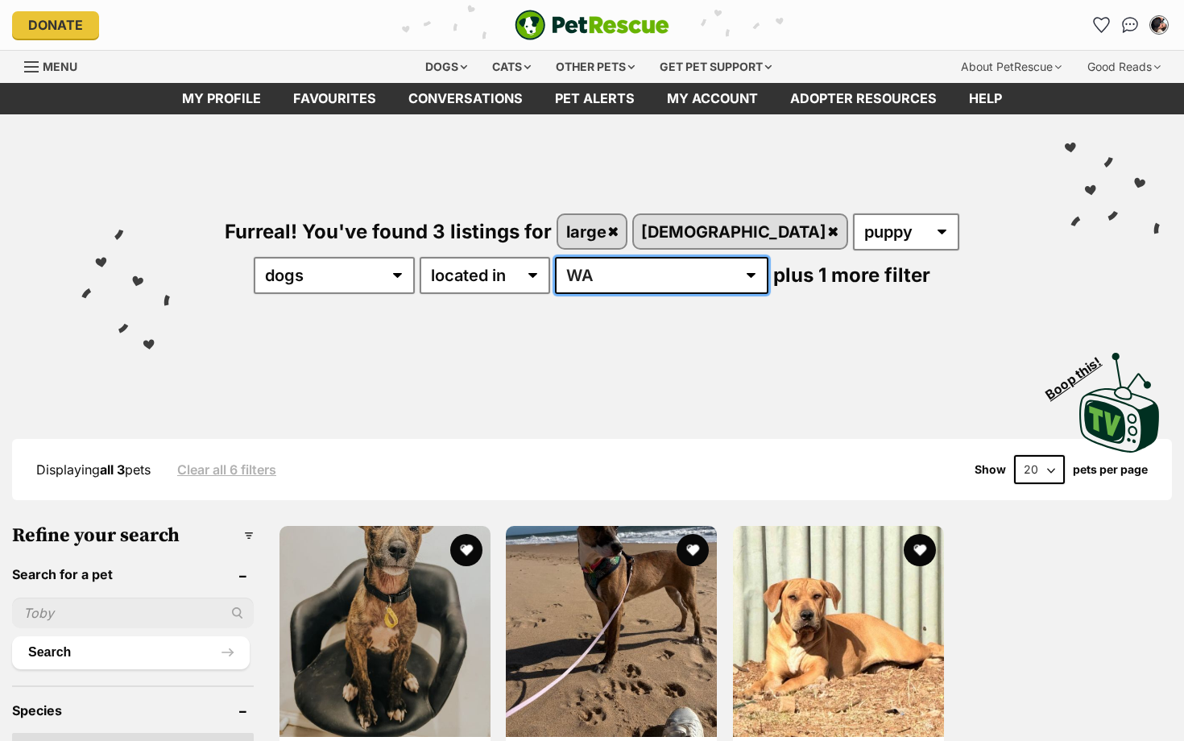
click at [590, 282] on select "Australia NSW QLD VIC WA" at bounding box center [661, 275] width 213 height 37
select select "[GEOGRAPHIC_DATA]"
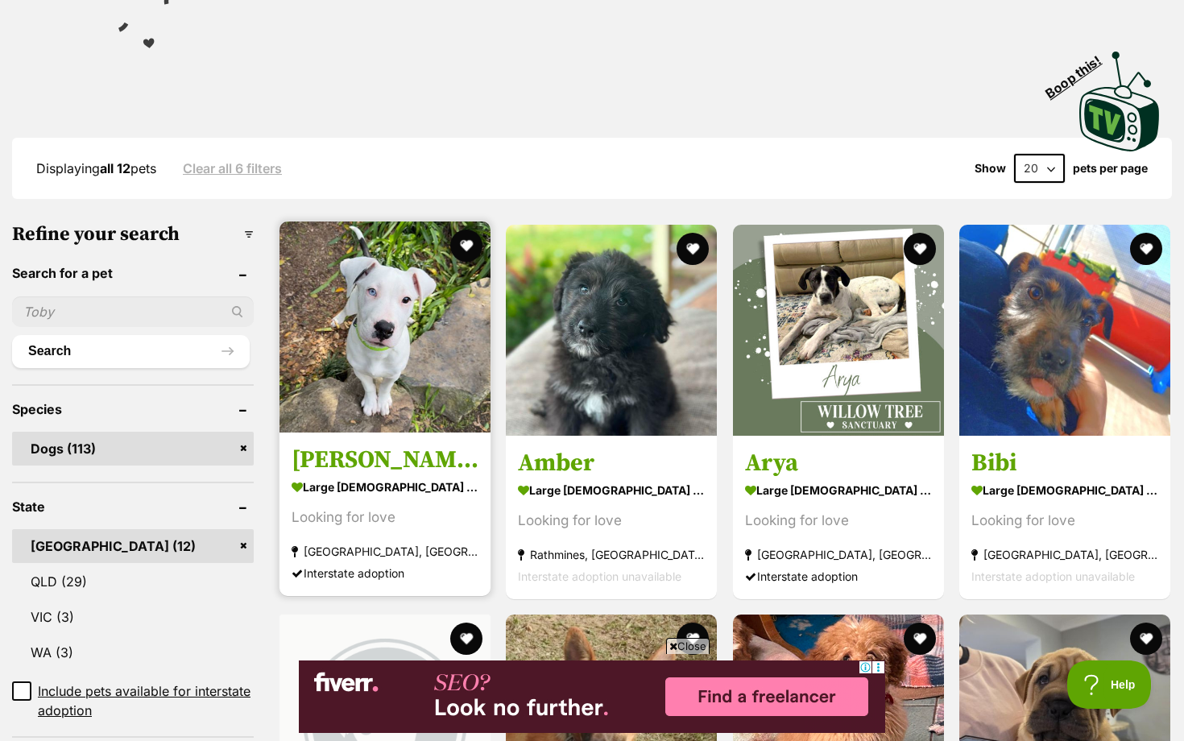
click at [405, 389] on img at bounding box center [385, 327] width 211 height 211
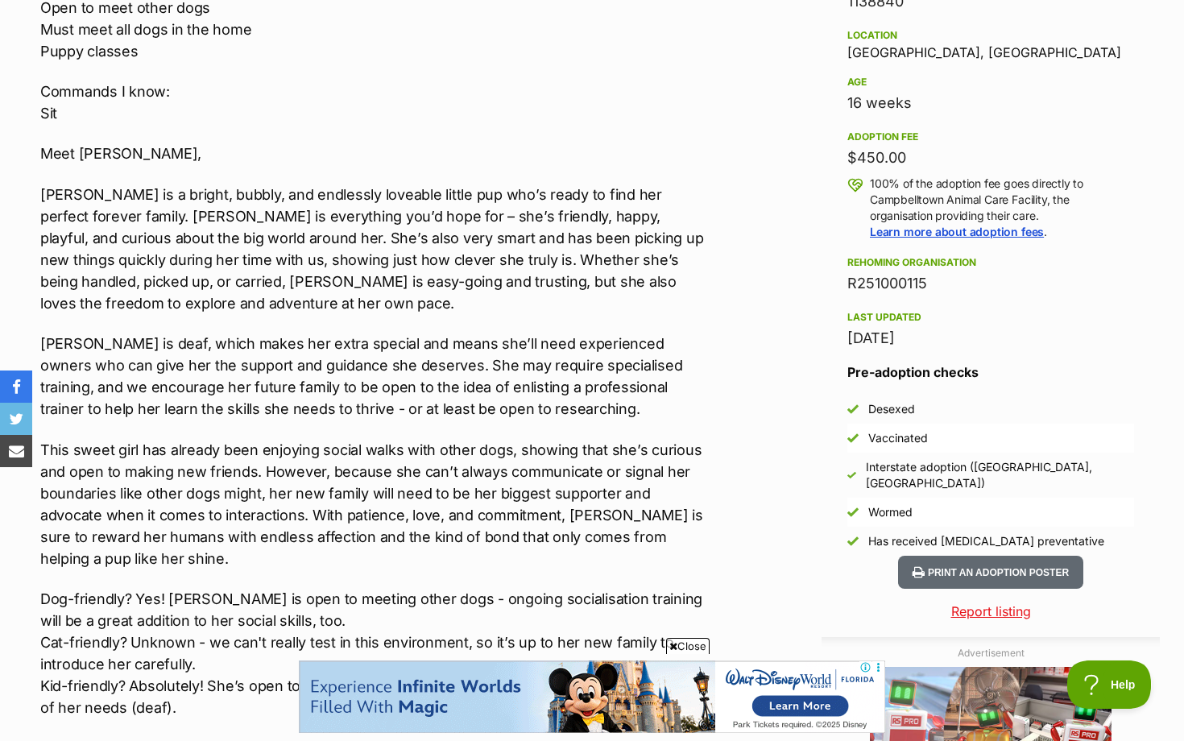
scroll to position [1054, 0]
click at [988, 557] on button "Print an adoption poster" at bounding box center [990, 571] width 185 height 33
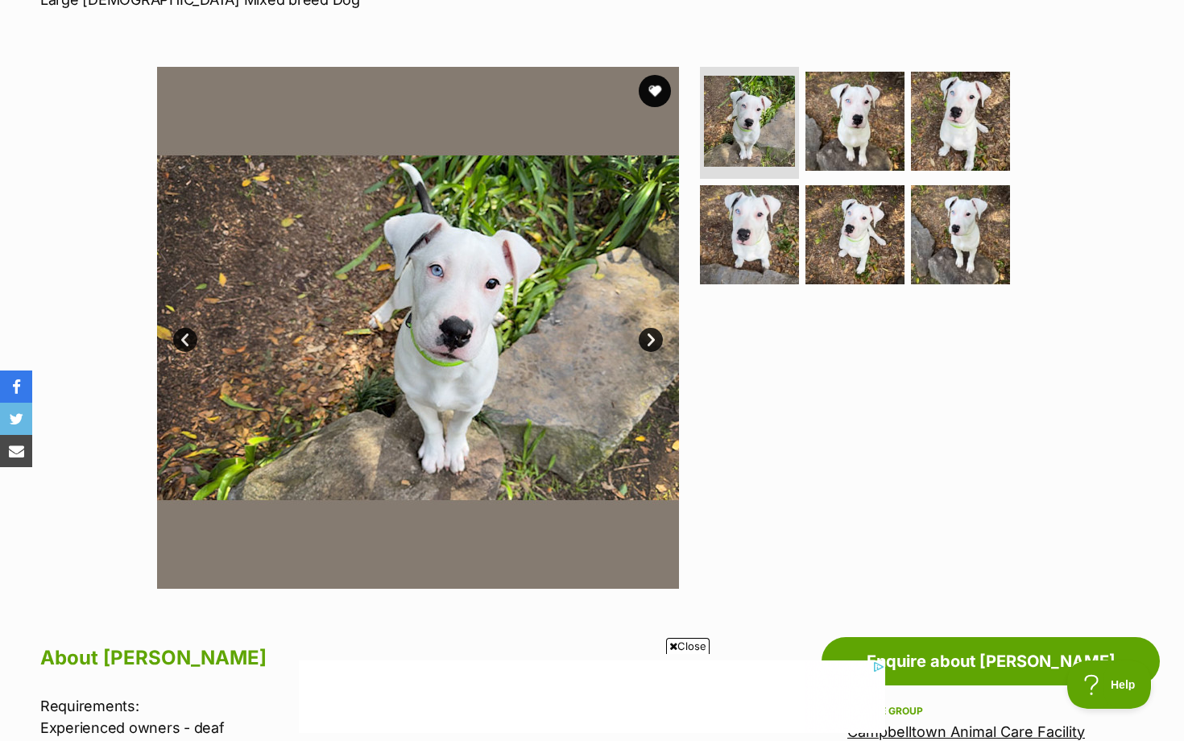
scroll to position [0, 0]
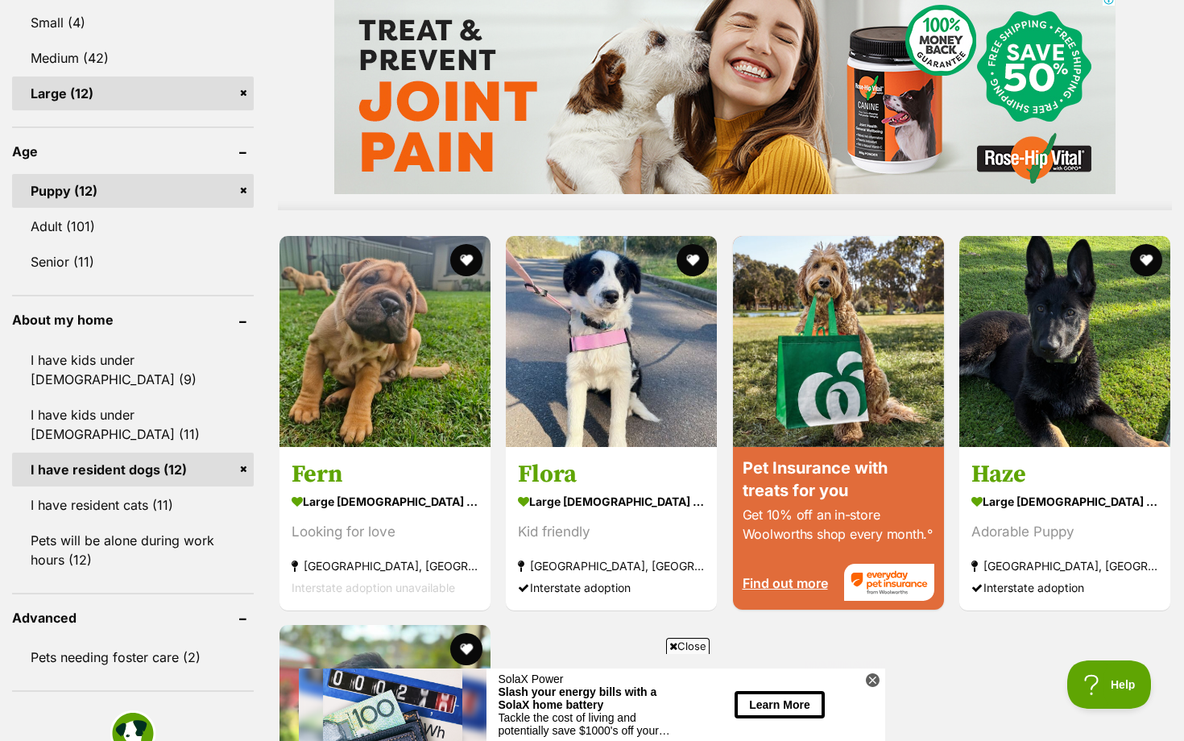
scroll to position [1355, 0]
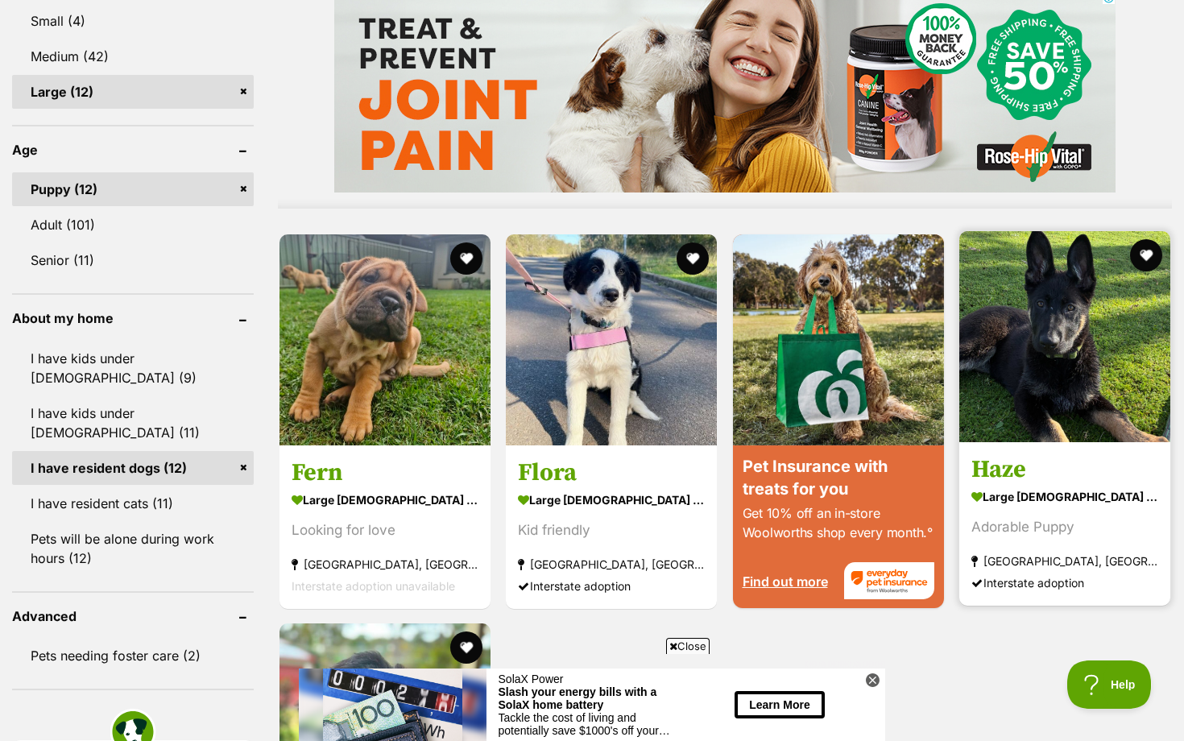
click at [1103, 376] on img at bounding box center [1064, 336] width 211 height 211
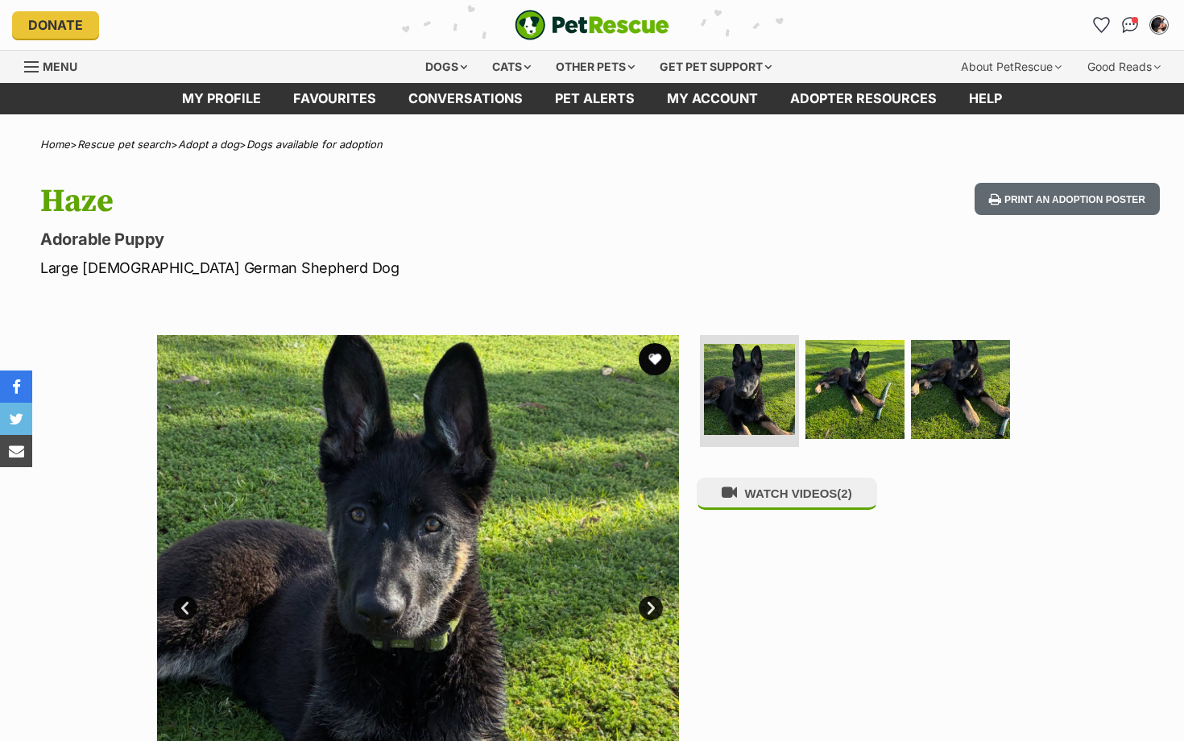
scroll to position [41, 0]
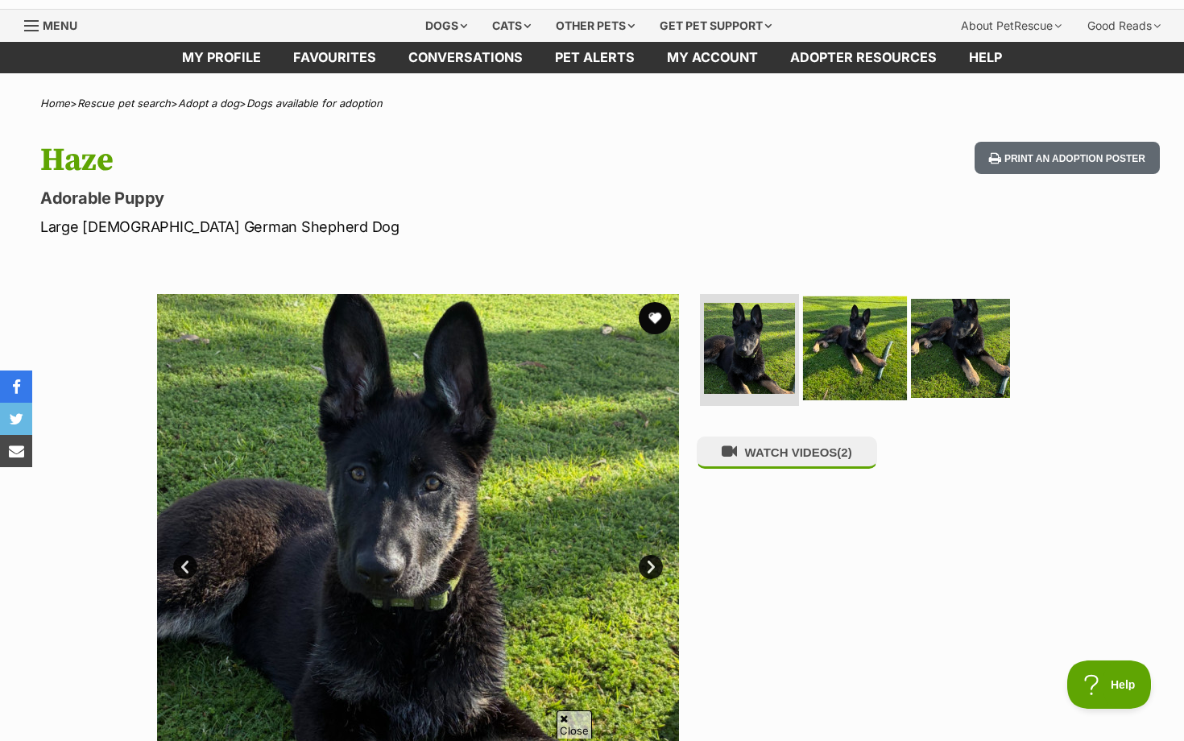
click at [861, 336] on img at bounding box center [855, 348] width 104 height 104
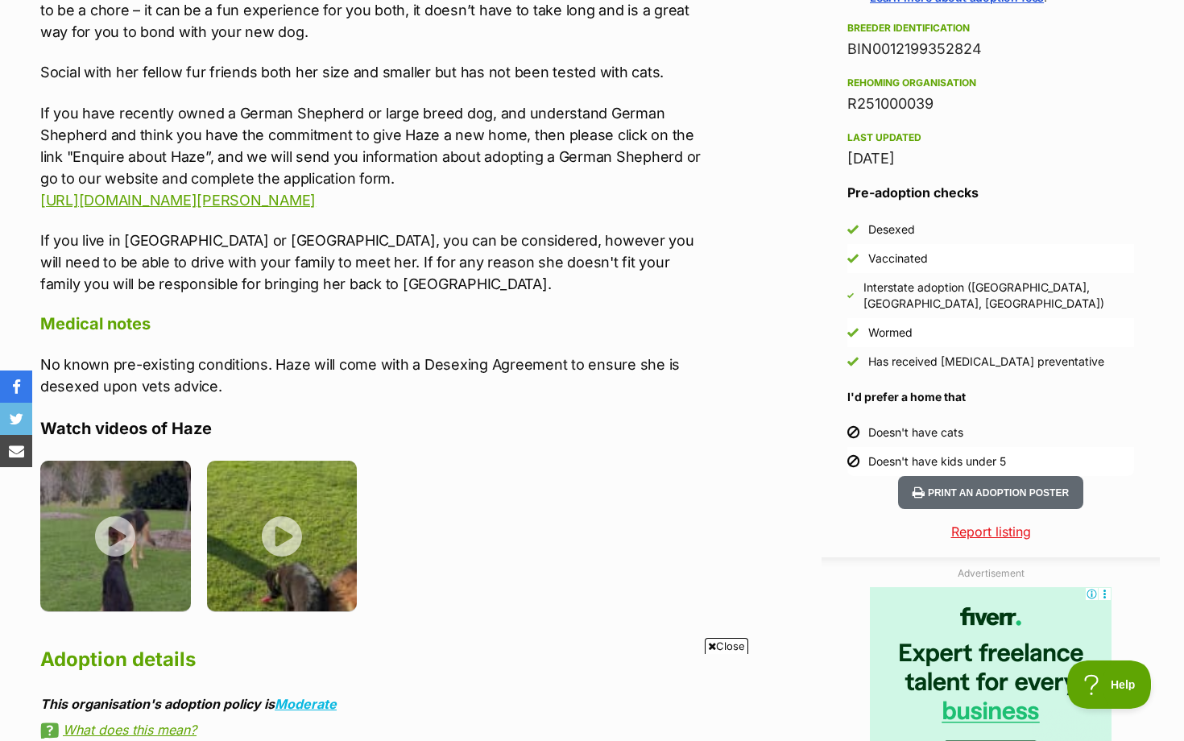
scroll to position [1405, 0]
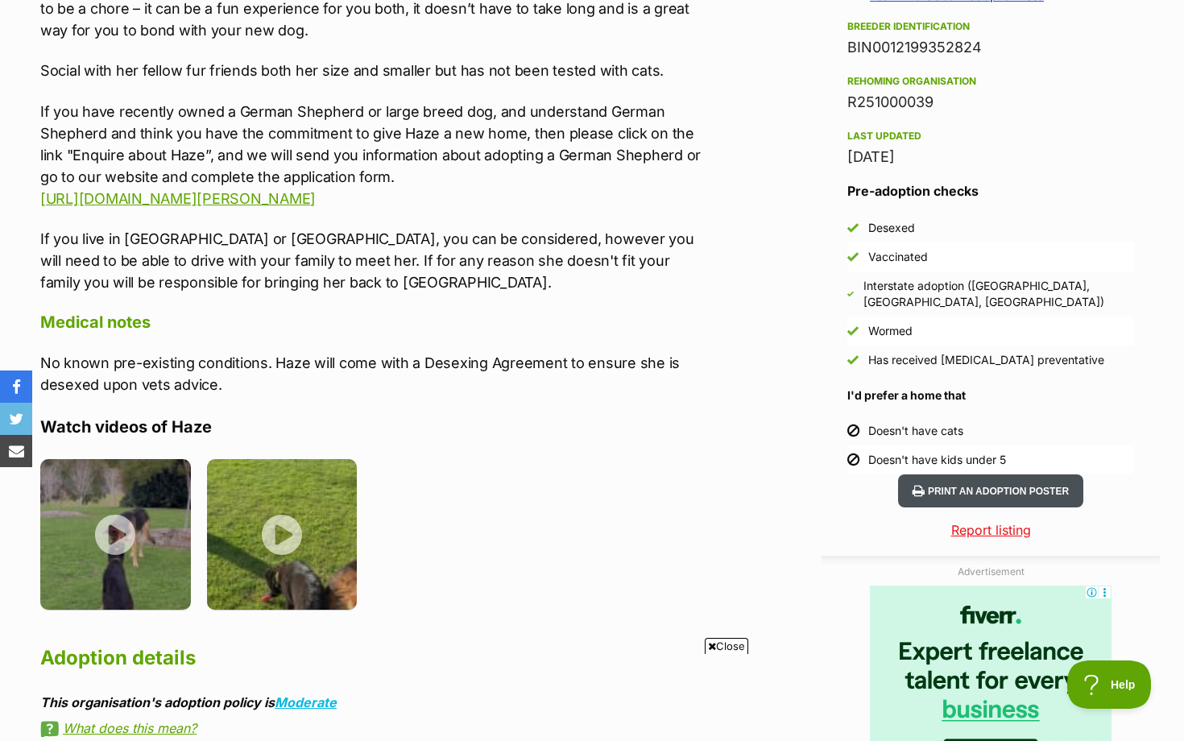
click at [974, 474] on button "Print an adoption poster" at bounding box center [990, 490] width 185 height 33
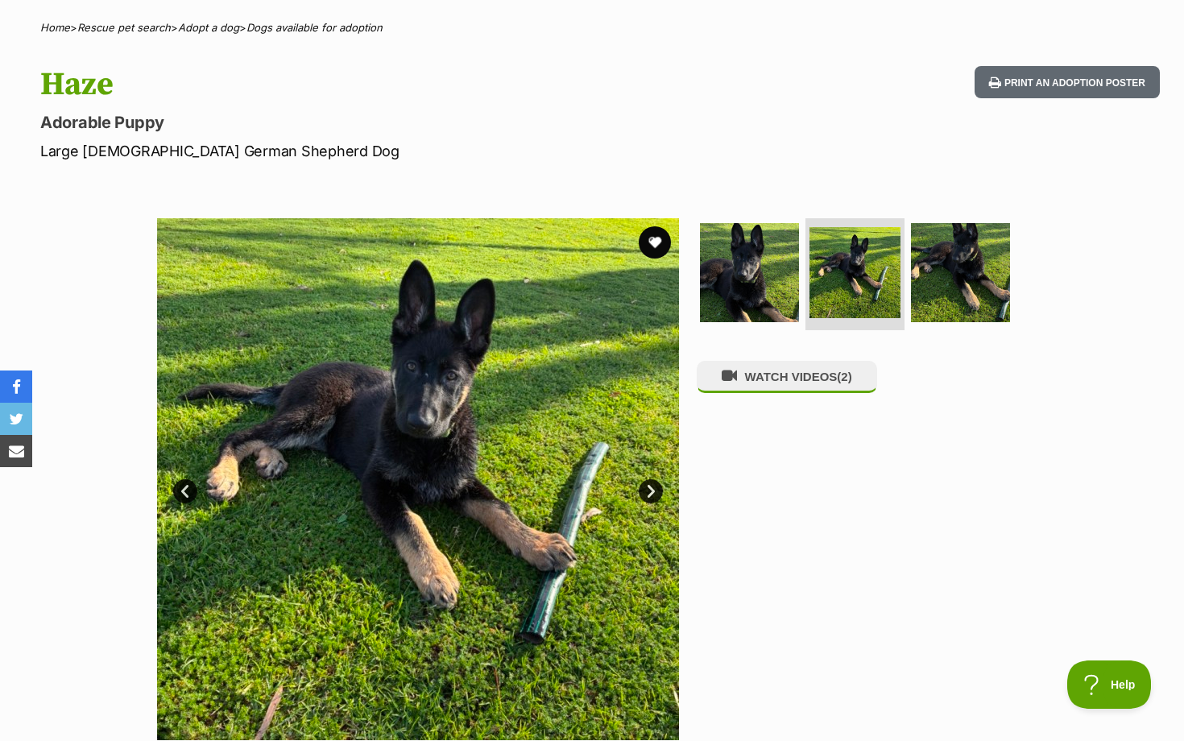
scroll to position [0, 0]
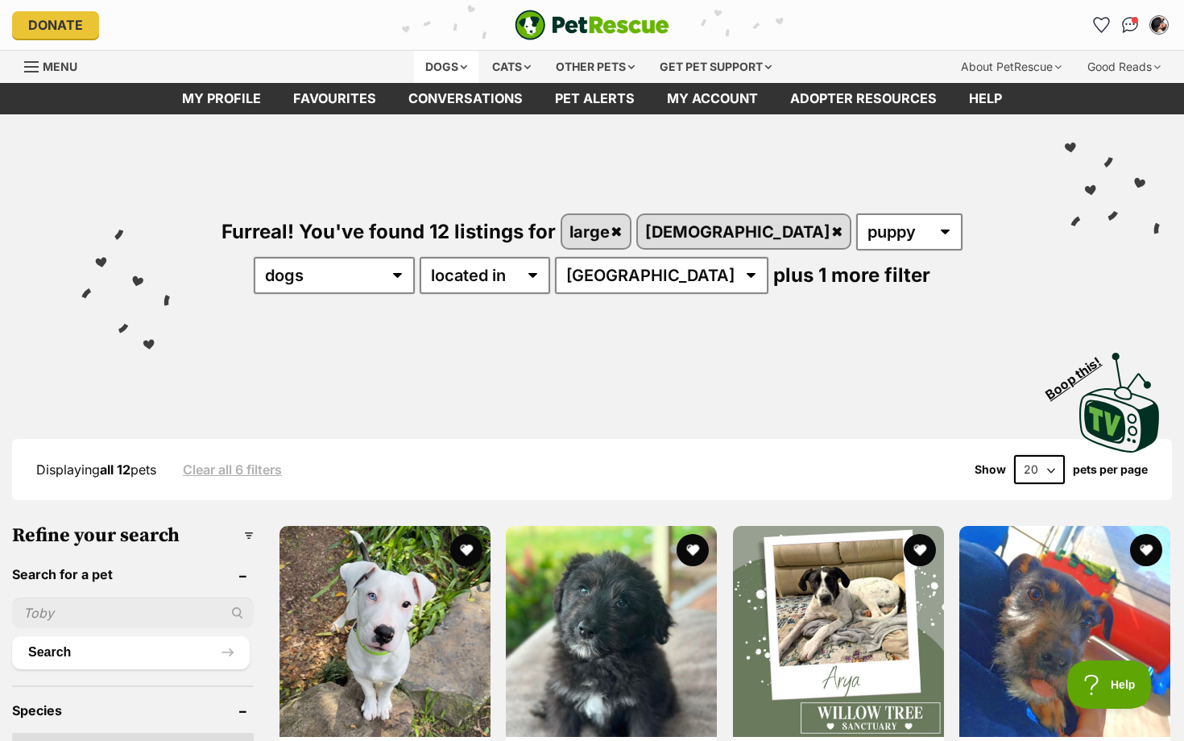
click at [436, 61] on div "Dogs" at bounding box center [446, 67] width 64 height 32
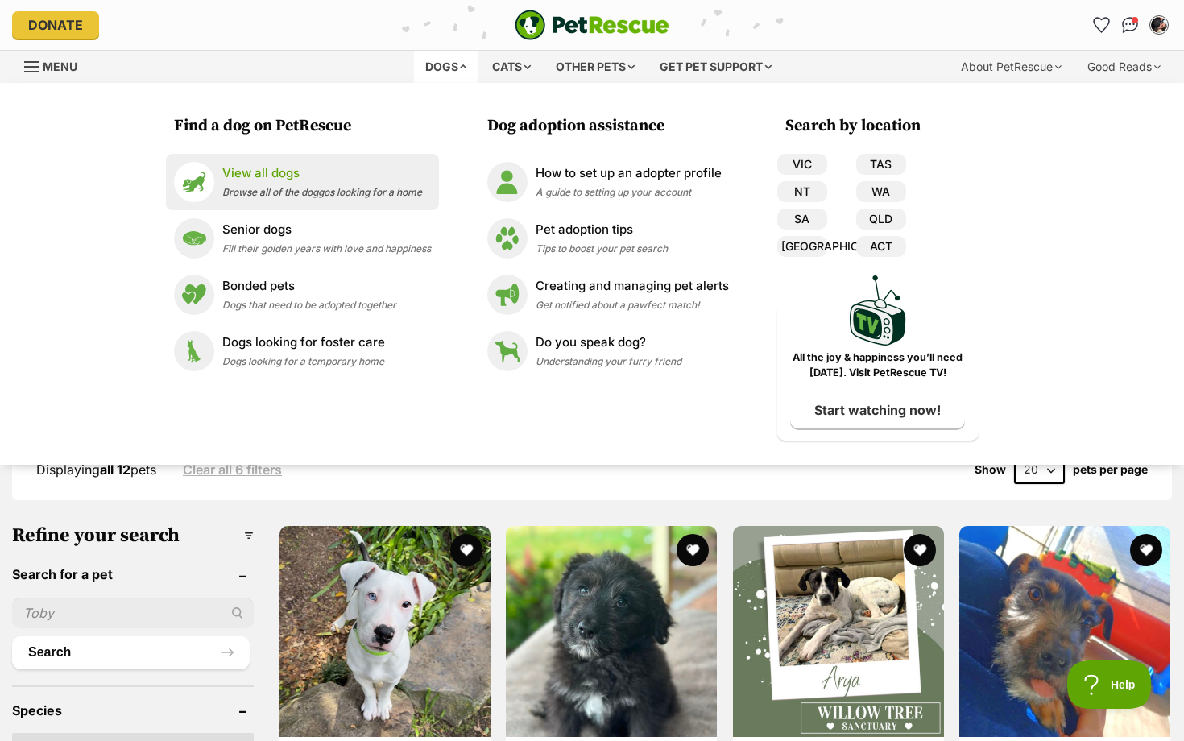
click at [288, 184] on div "View all dogs Browse all of the doggos looking for a home" at bounding box center [322, 181] width 200 height 35
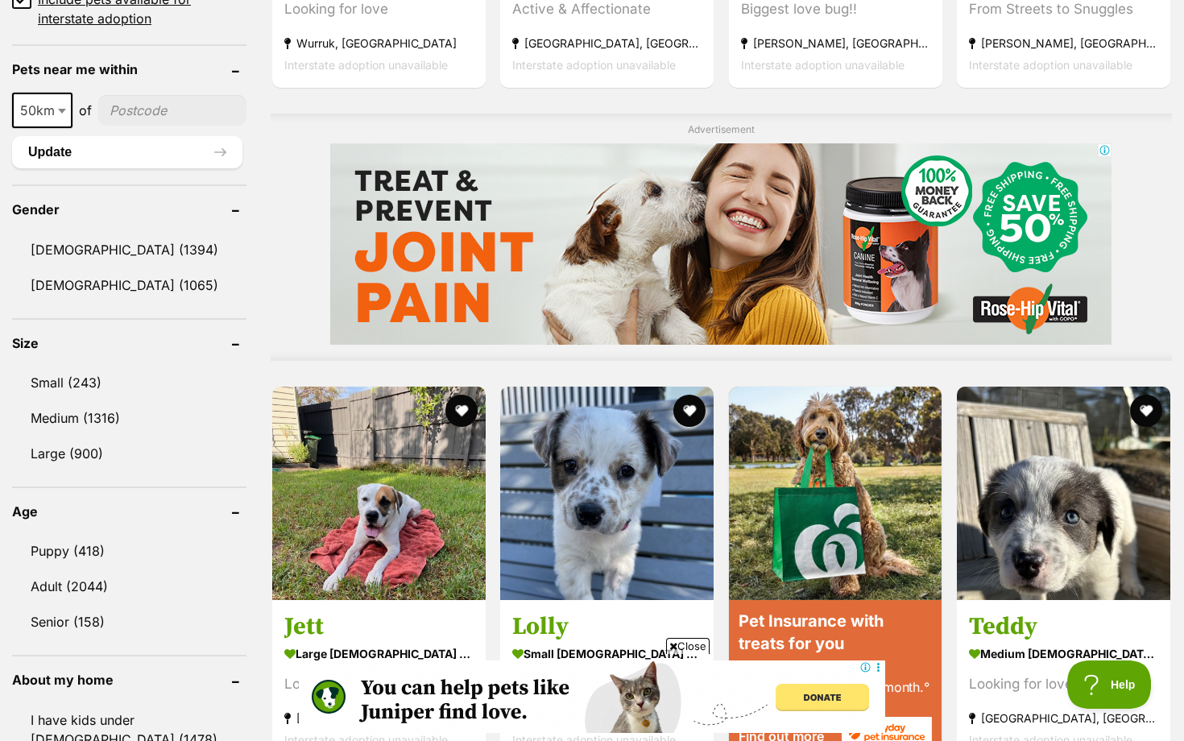
scroll to position [1184, 0]
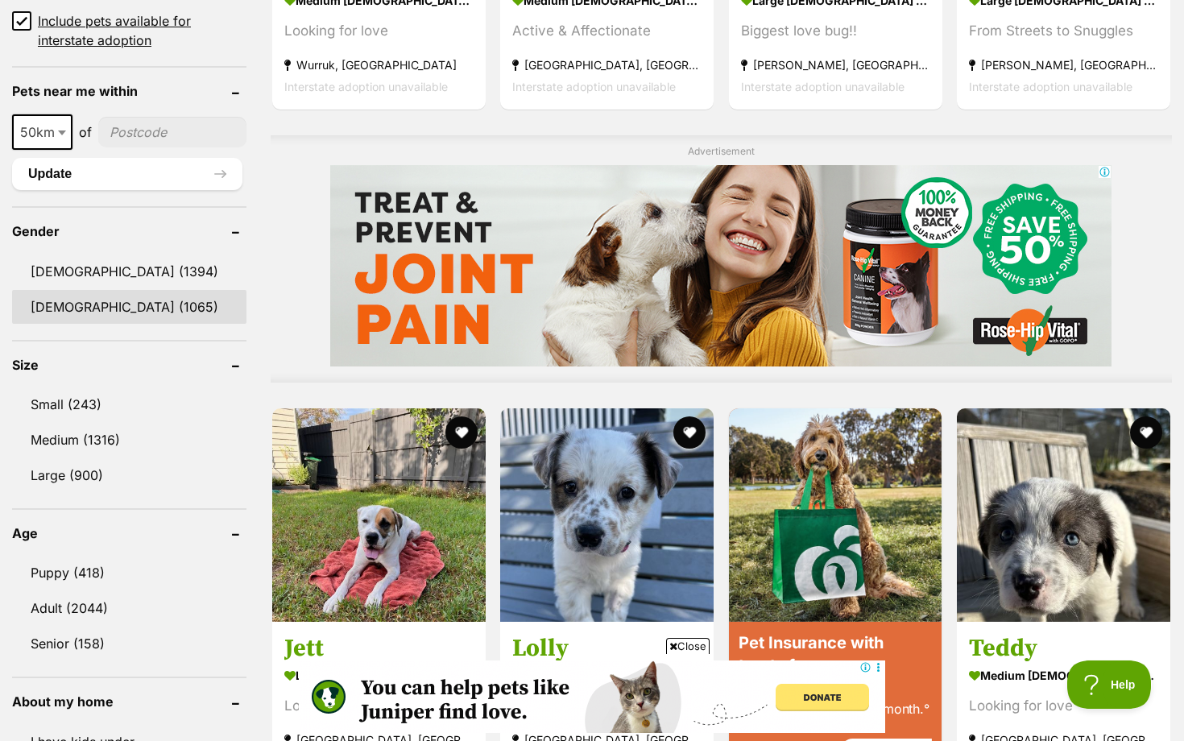
click at [108, 306] on link "[DEMOGRAPHIC_DATA] (1065)" at bounding box center [129, 307] width 234 height 34
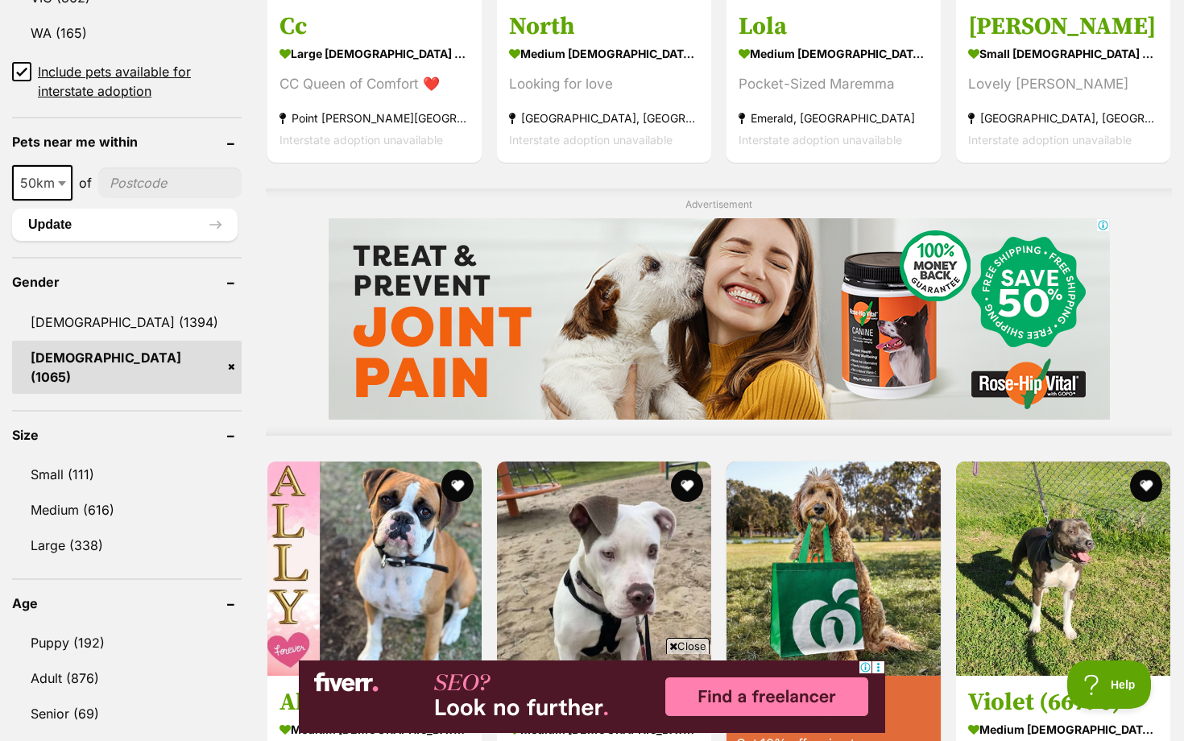
scroll to position [1139, 0]
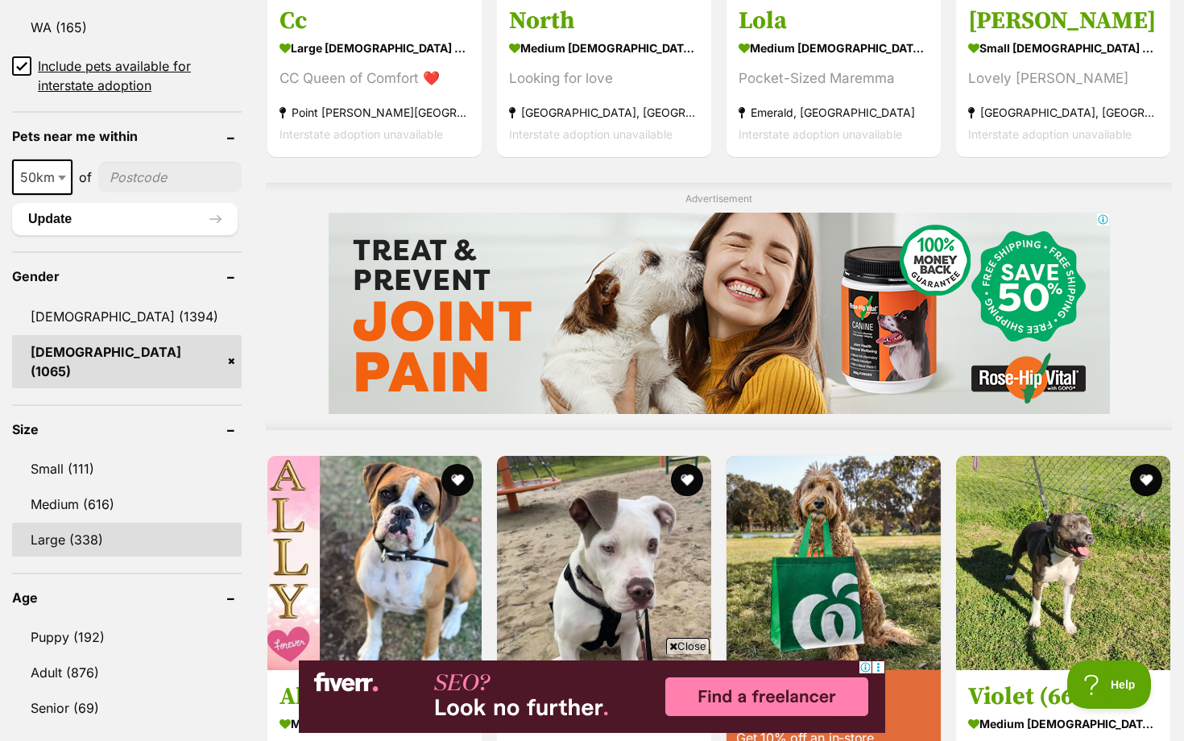
click at [91, 523] on link "Large (338)" at bounding box center [127, 540] width 230 height 34
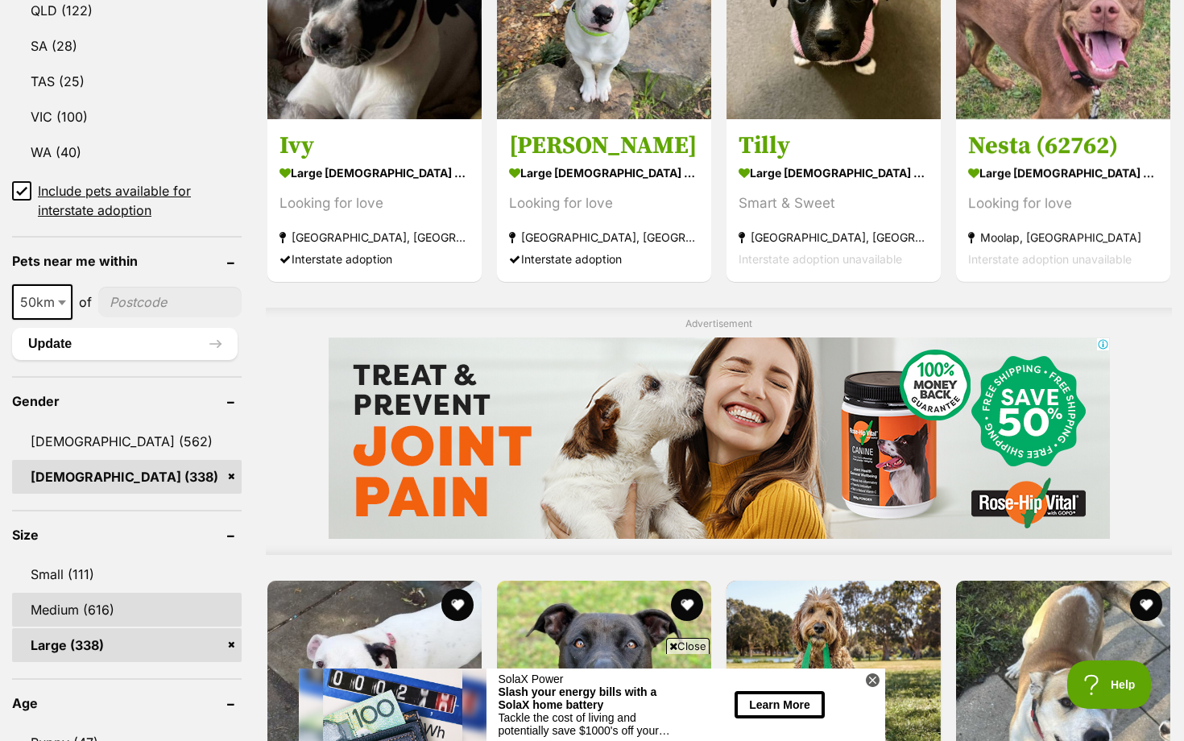
click at [95, 612] on link "Medium (616)" at bounding box center [127, 610] width 230 height 34
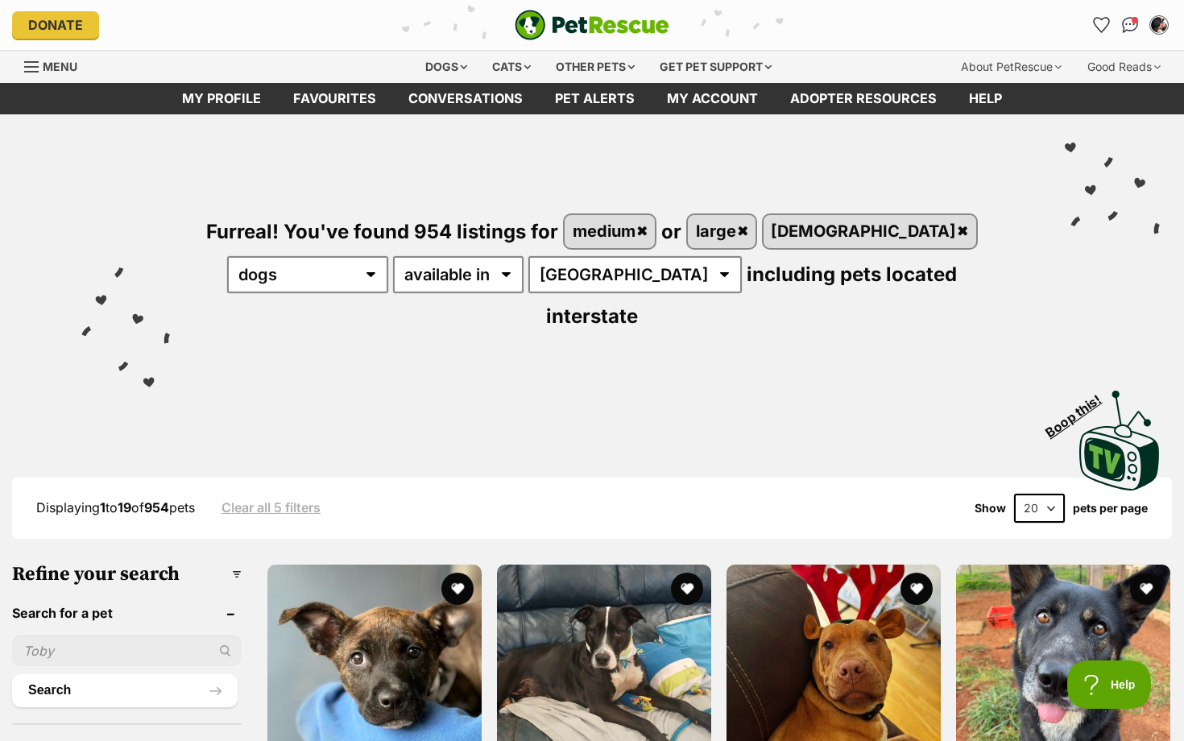
click at [407, 478] on div "Displaying 1 to 19 of 954 pets Clear all 5 filters Show 20 40 60 pets per page" at bounding box center [592, 508] width 1160 height 61
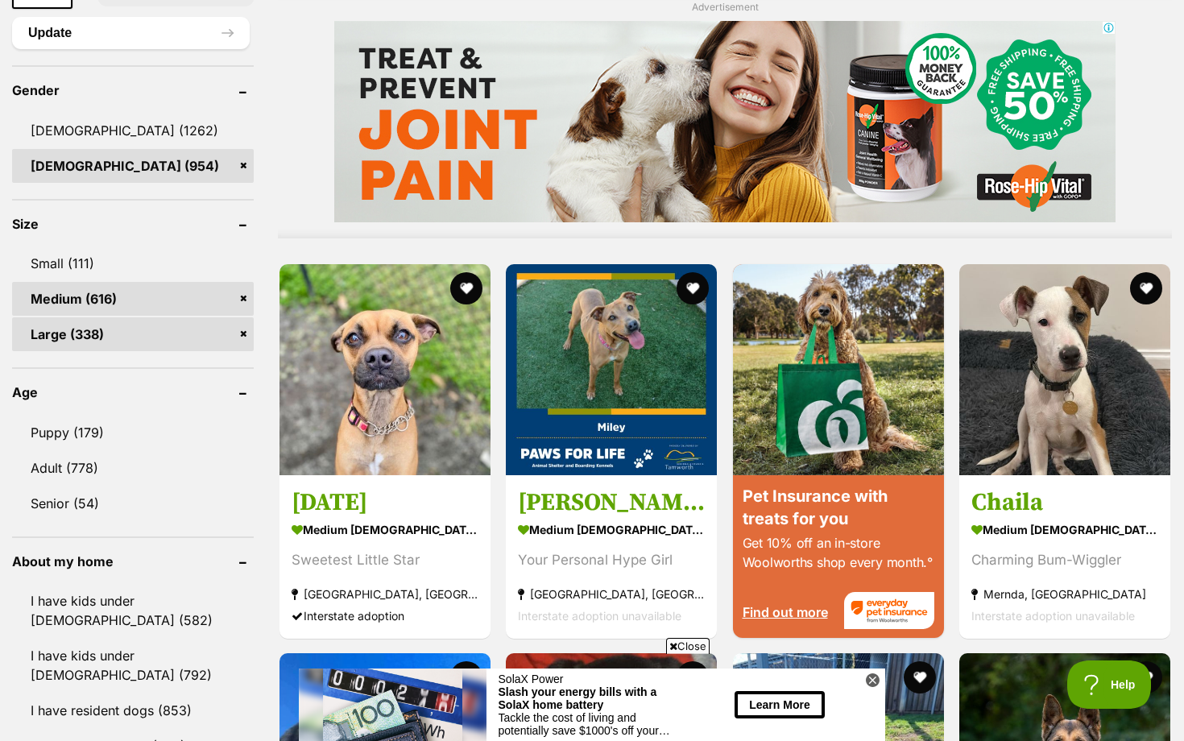
scroll to position [1364, 0]
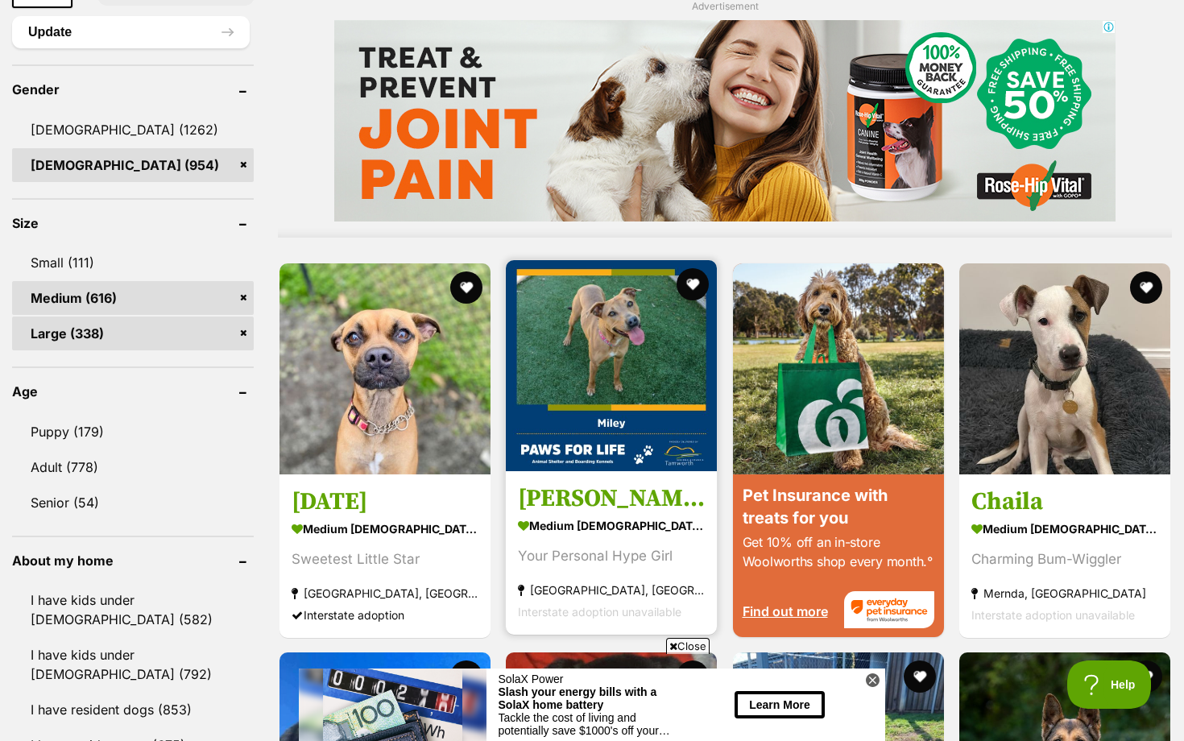
click at [632, 409] on img at bounding box center [611, 365] width 211 height 211
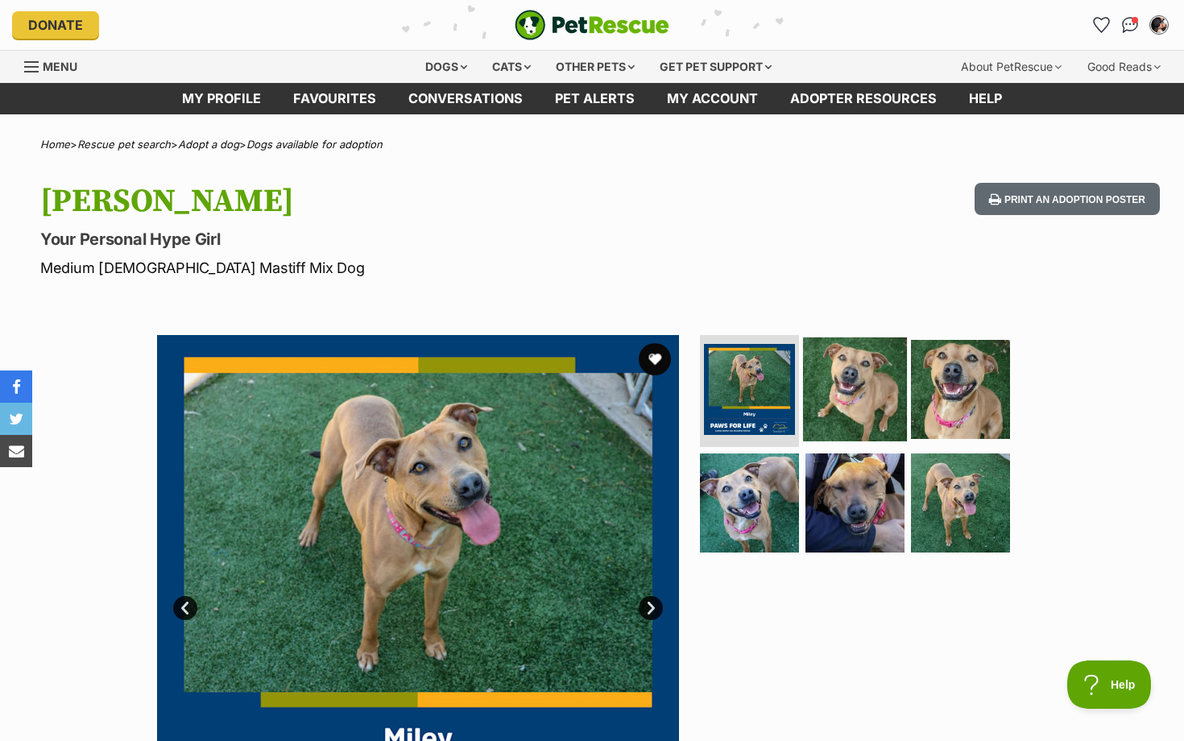
click at [841, 398] on img at bounding box center [855, 389] width 104 height 104
